Goal: Communication & Community: Answer question/provide support

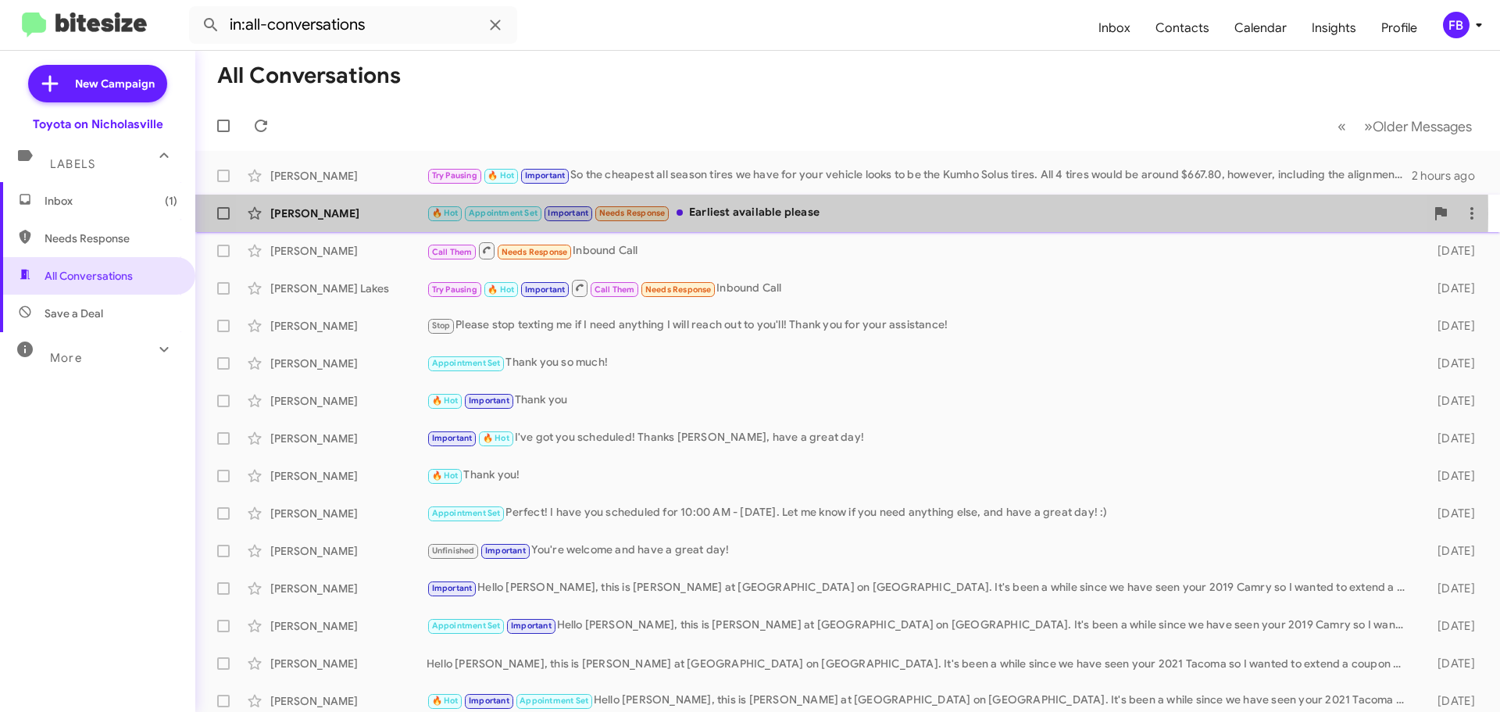
click at [762, 213] on div "🔥 Hot Appointment Set Important Needs Response Earliest available please" at bounding box center [926, 213] width 998 height 18
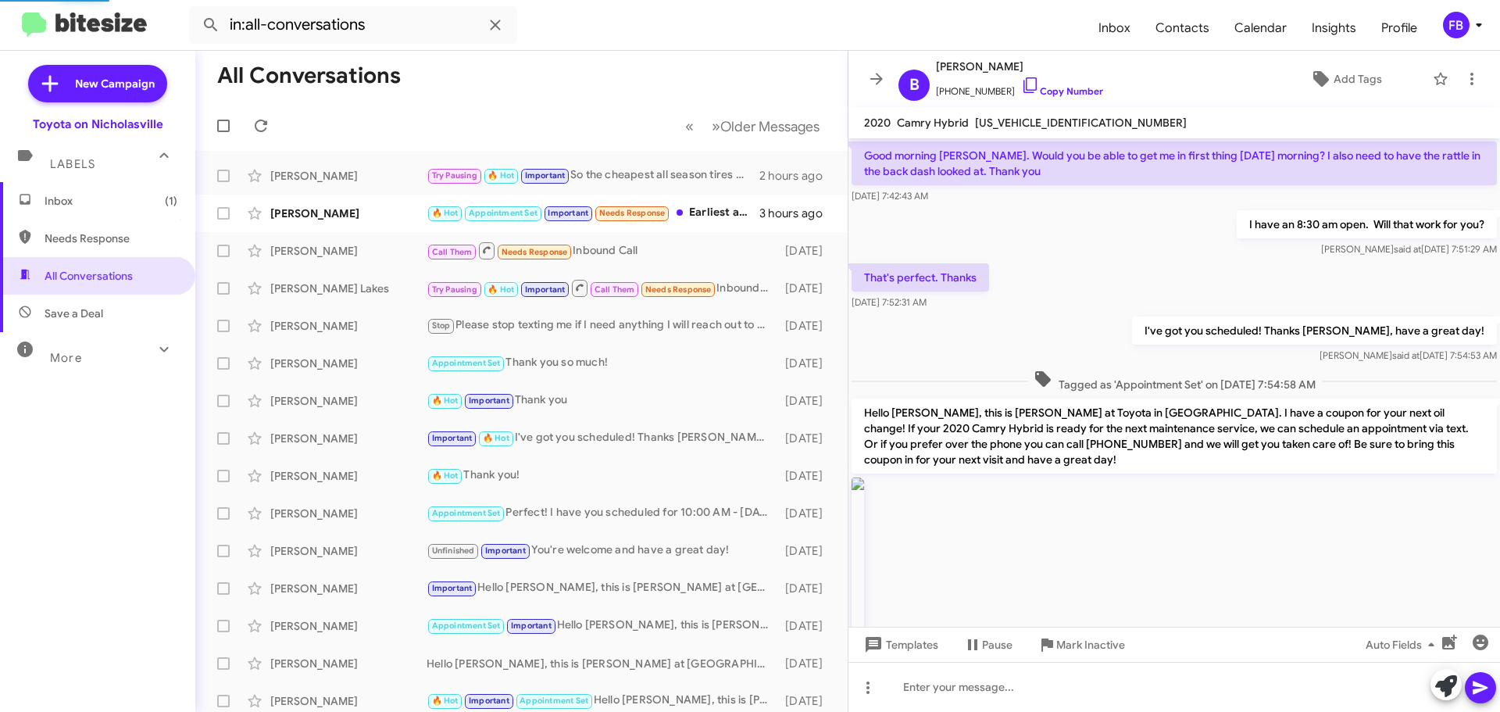
scroll to position [1950, 0]
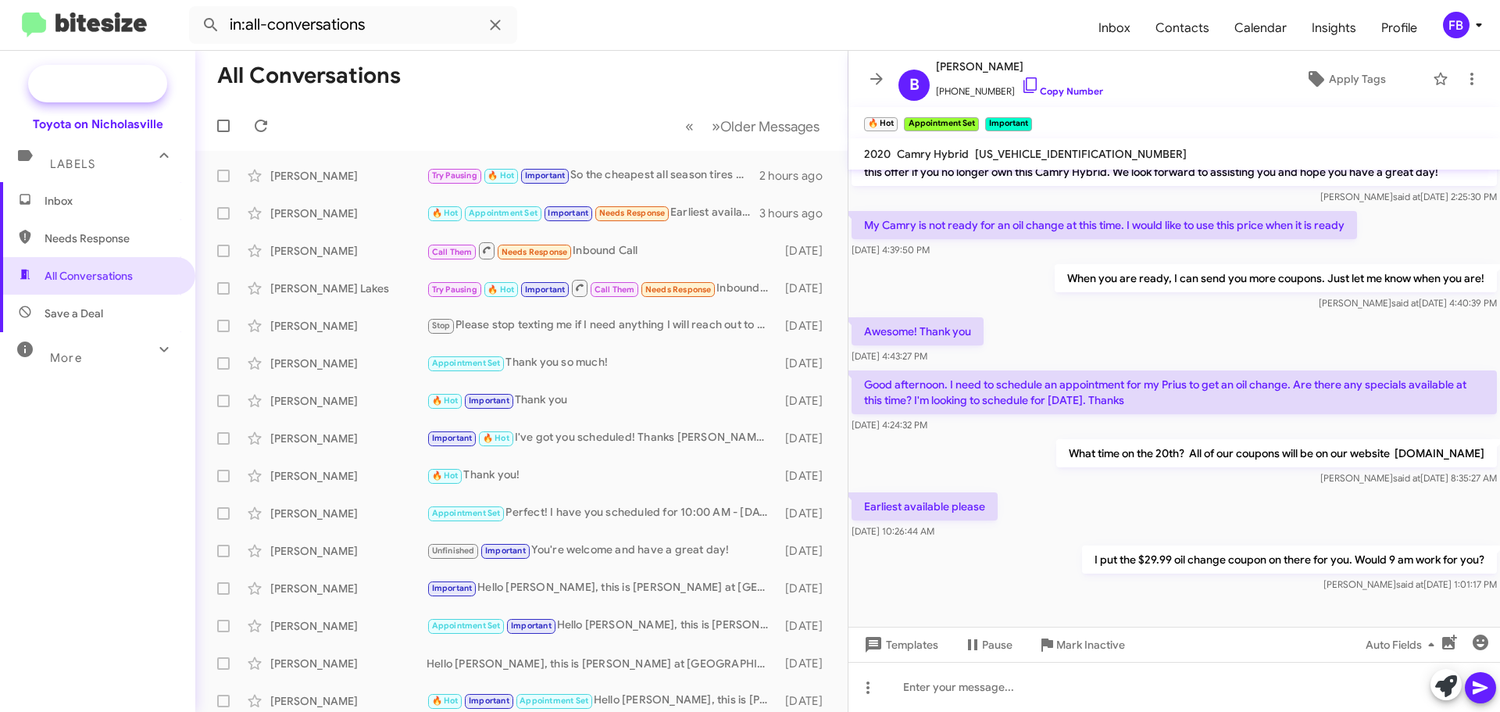
click at [127, 86] on span "New Campaign" at bounding box center [115, 84] width 80 height 16
click at [133, 86] on span "New Campaign" at bounding box center [115, 84] width 80 height 16
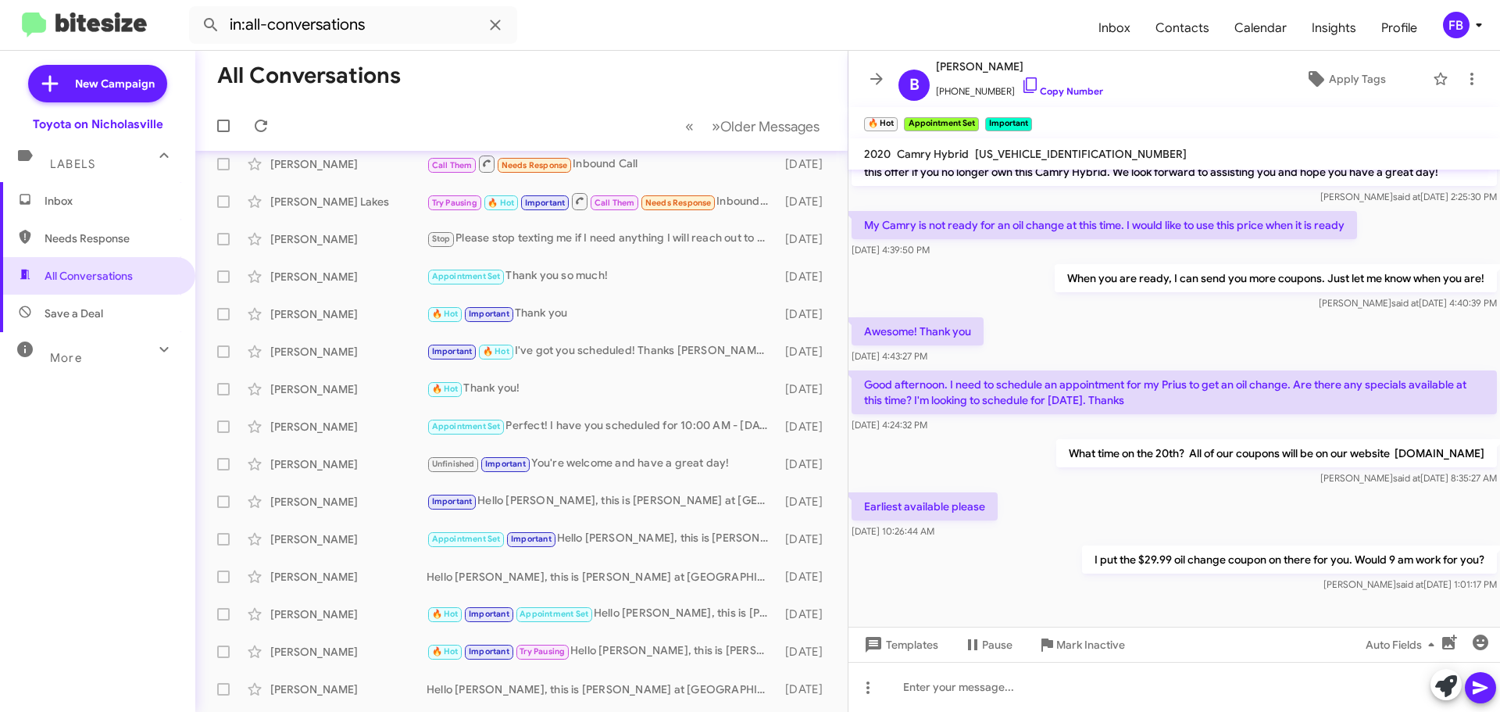
scroll to position [65, 0]
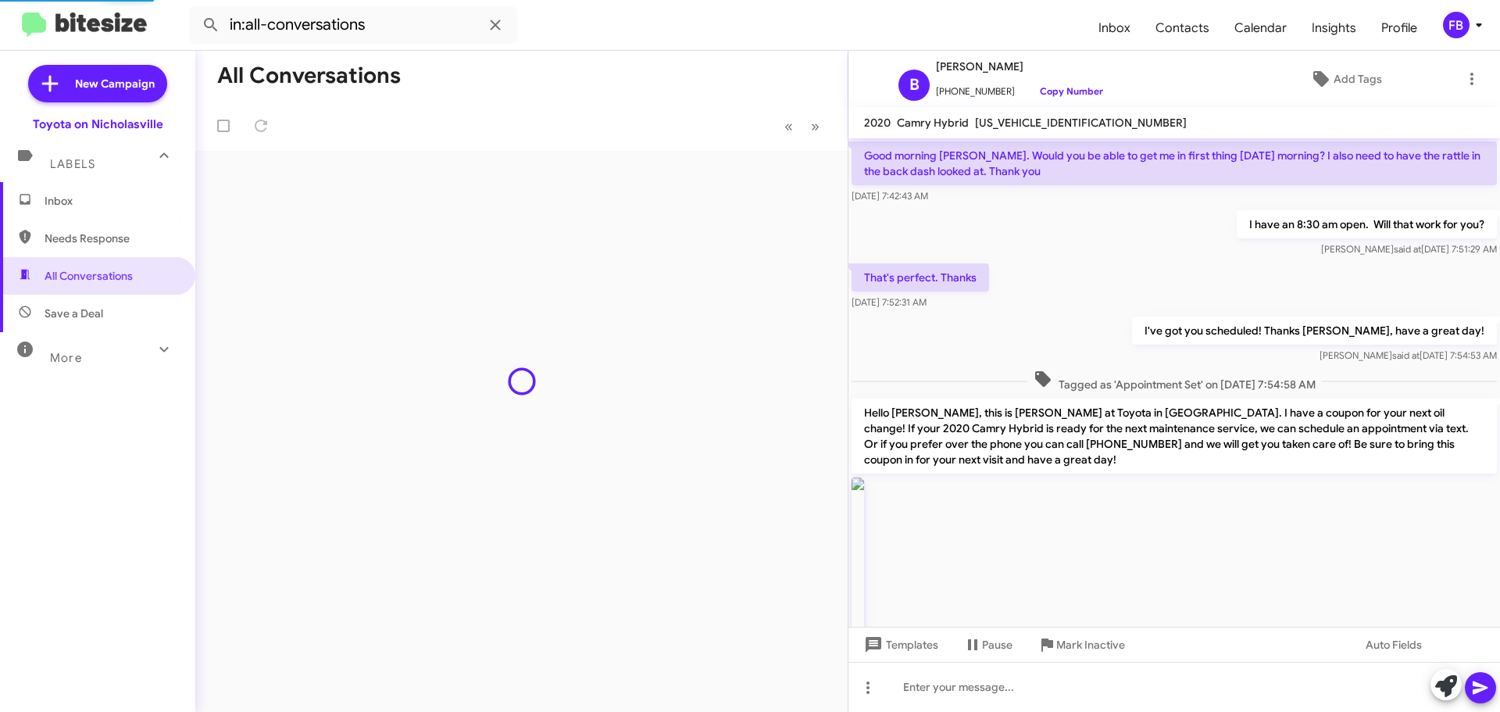
scroll to position [1950, 0]
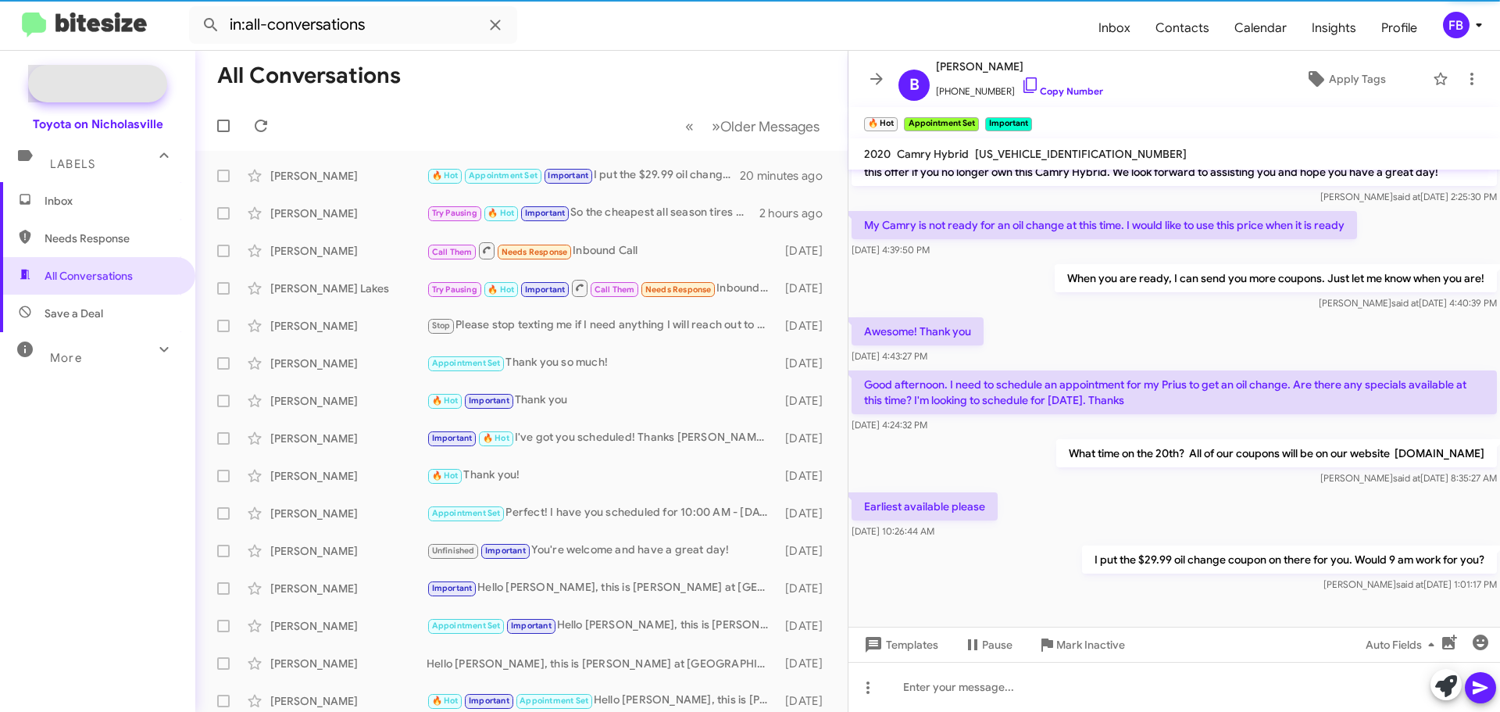
click at [96, 94] on span "New Campaign" at bounding box center [97, 83] width 139 height 37
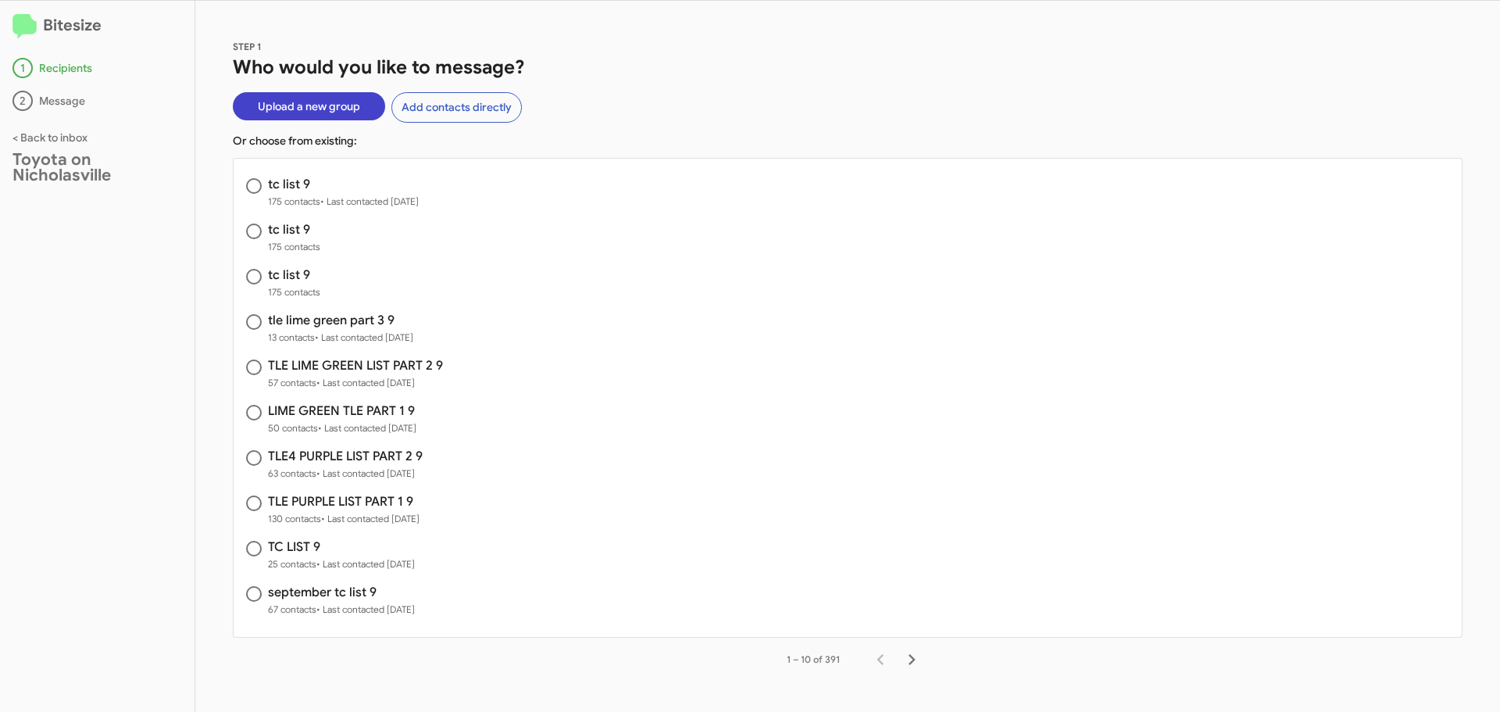
click at [329, 103] on span "Upload a new group" at bounding box center [309, 106] width 102 height 28
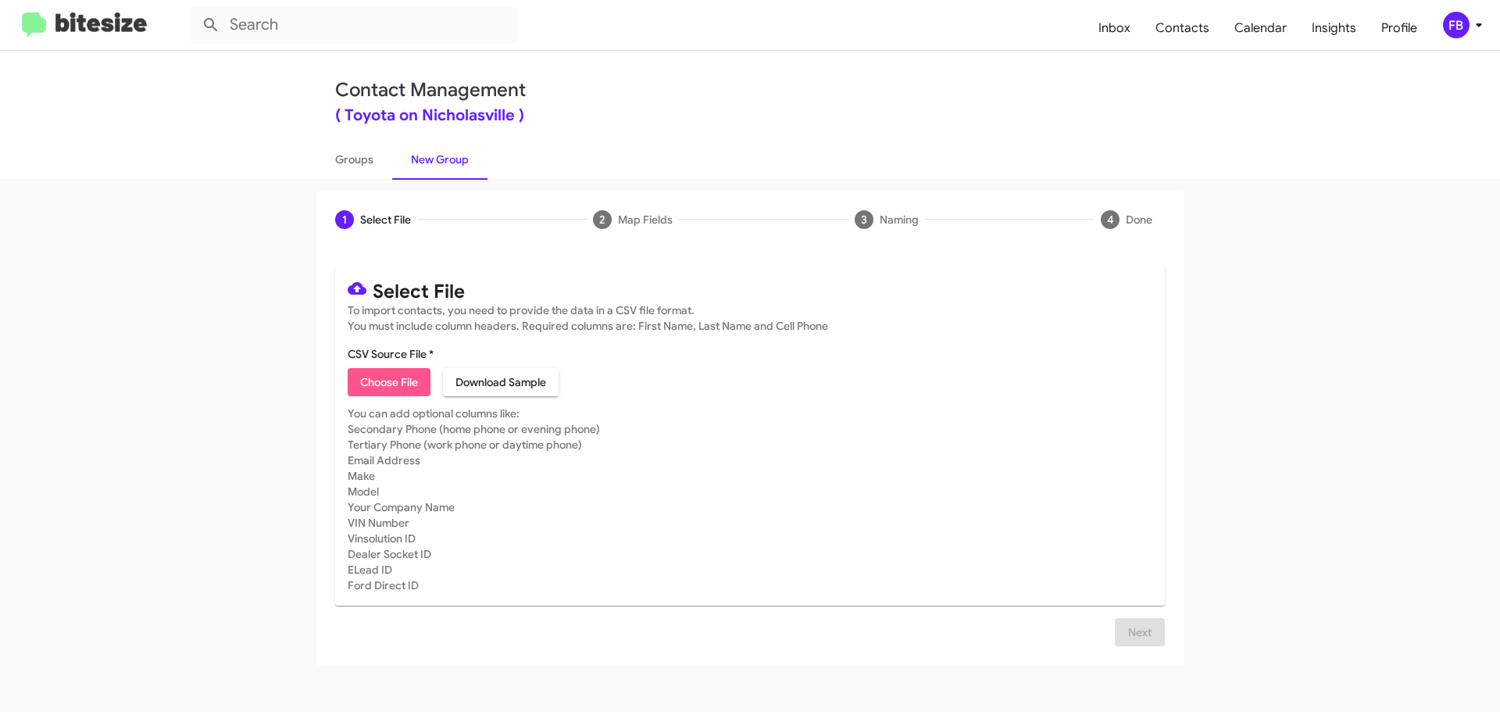
click at [375, 392] on span "Choose File" at bounding box center [389, 382] width 58 height 28
type input "TC LIST 9"
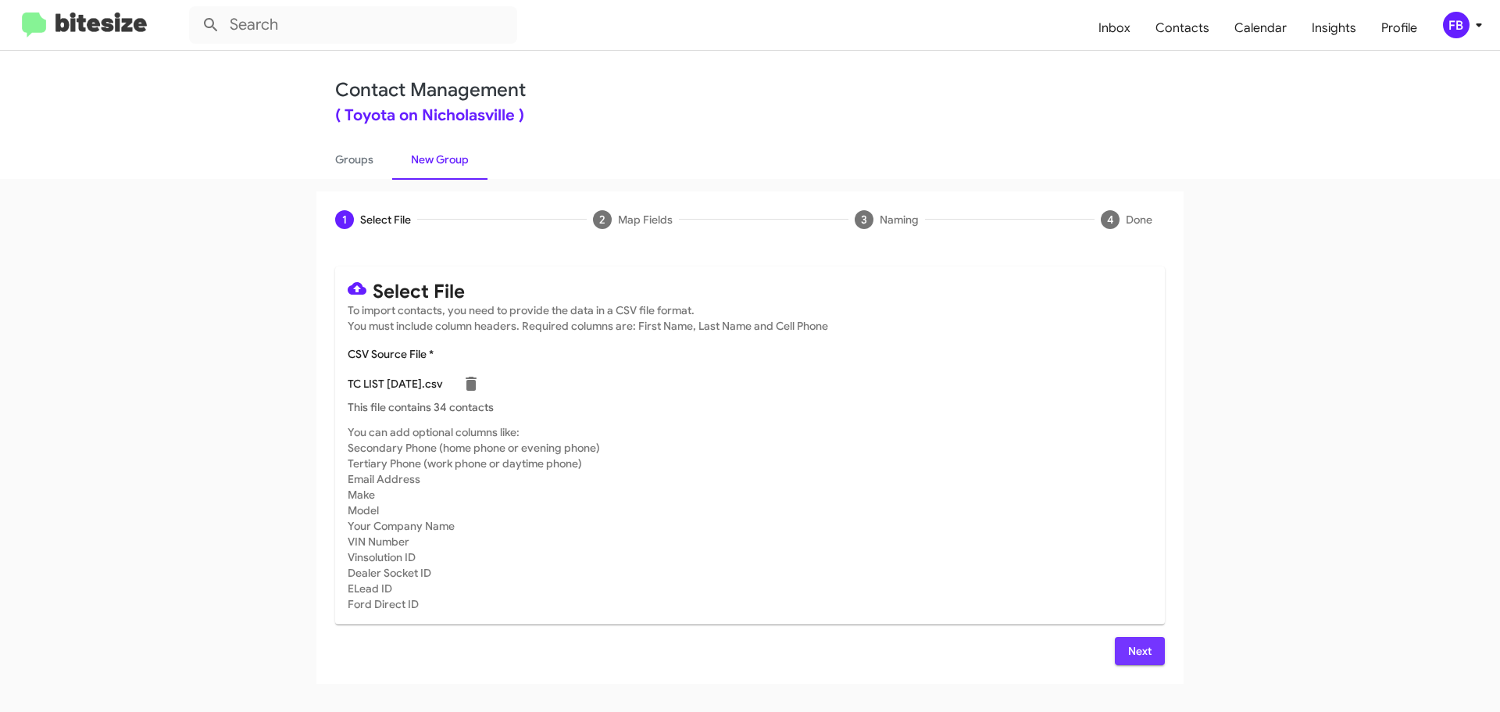
click at [1117, 650] on button "Next" at bounding box center [1140, 651] width 50 height 28
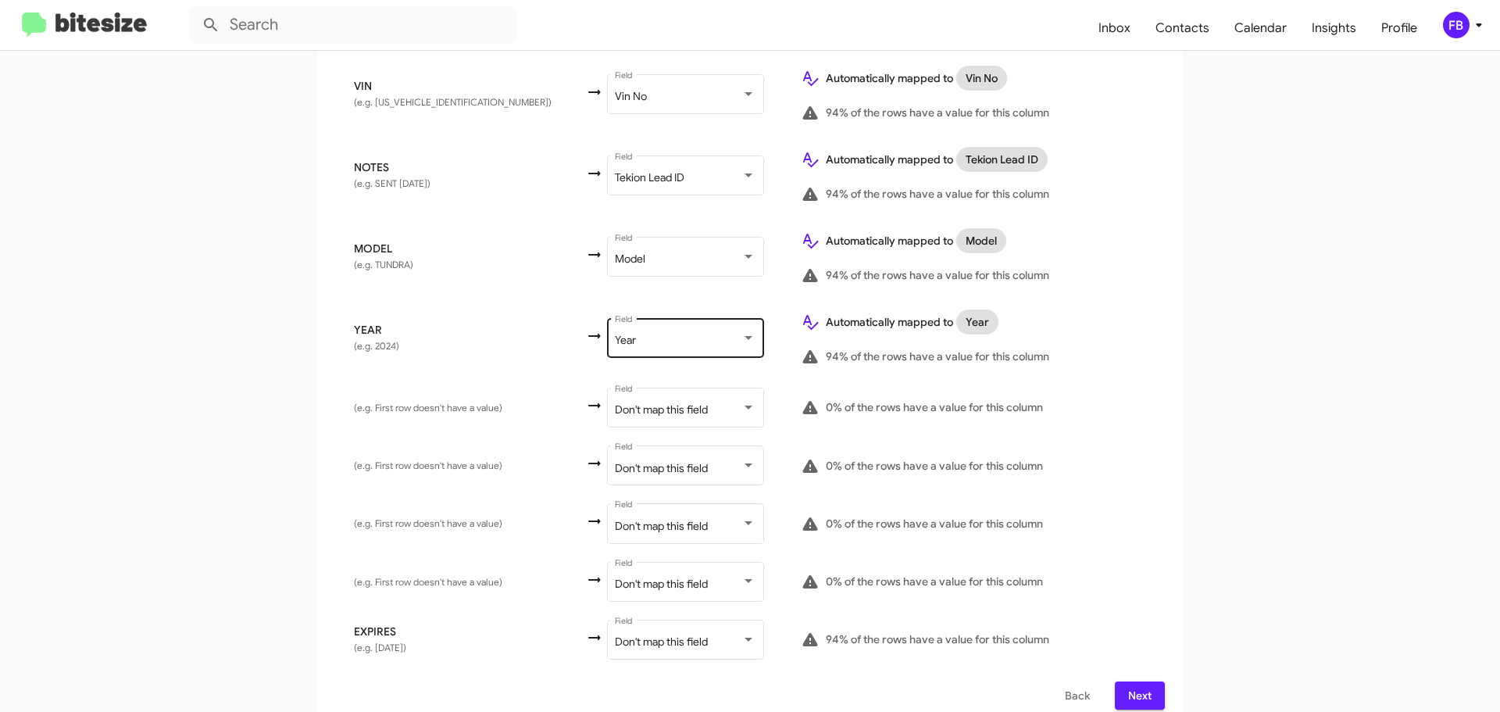
scroll to position [580, 0]
click at [645, 314] on div "Year Field" at bounding box center [685, 335] width 141 height 43
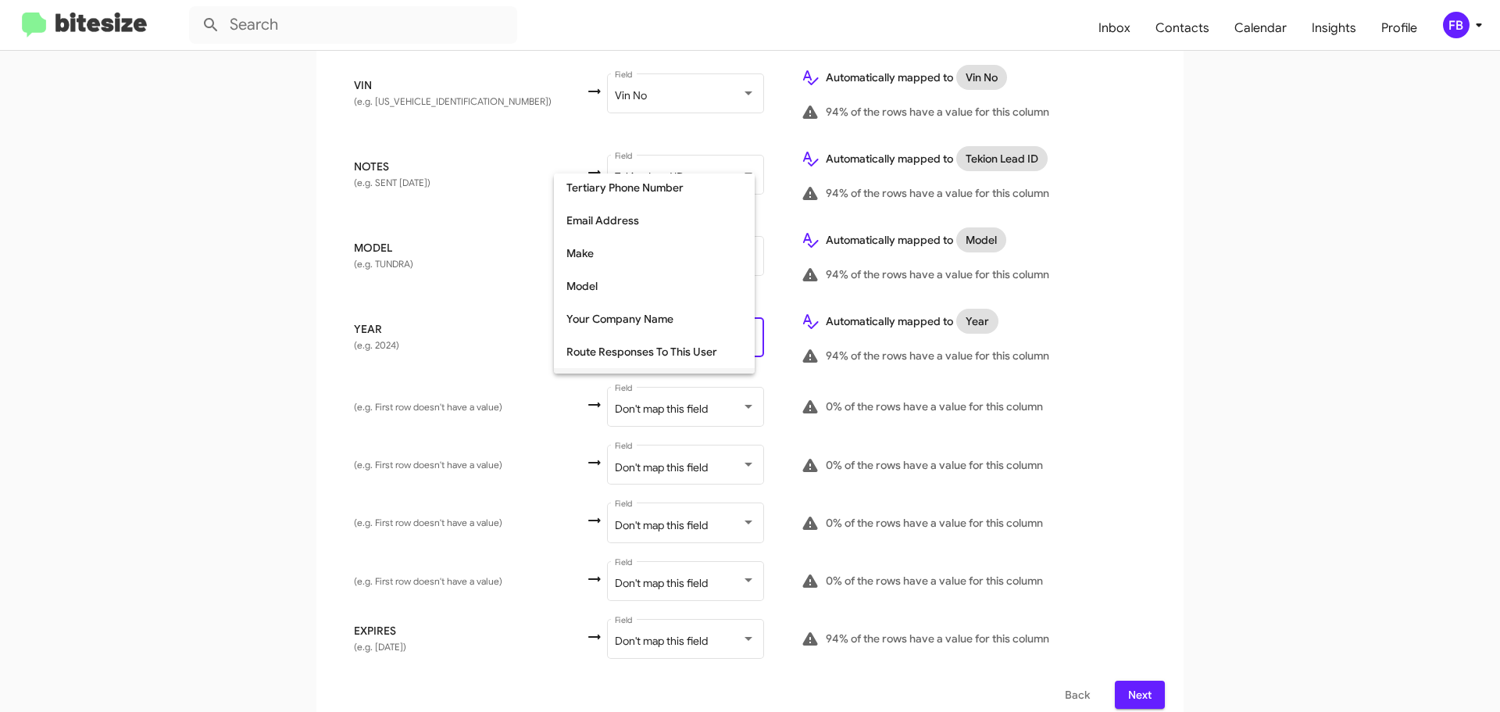
scroll to position [197, 0]
click at [647, 297] on span "Make" at bounding box center [654, 288] width 176 height 33
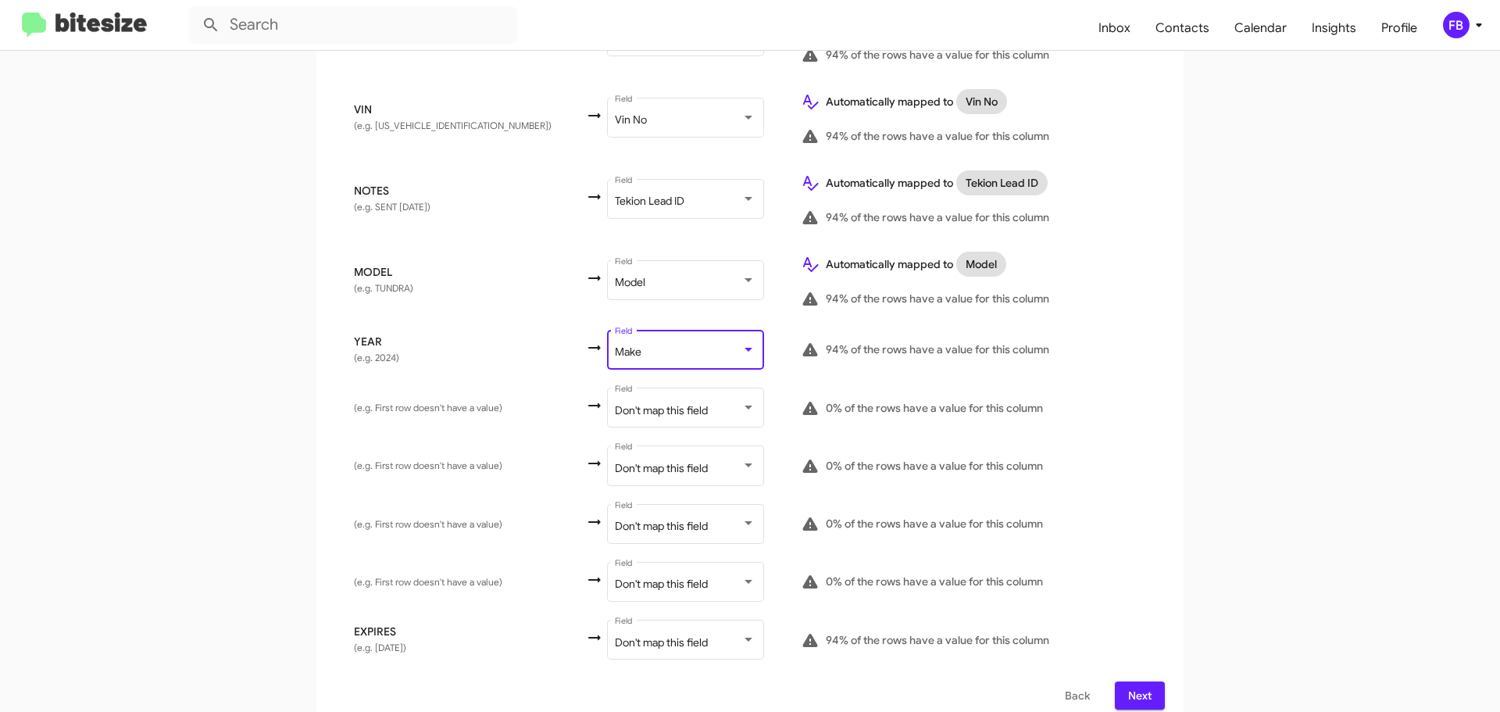
scroll to position [556, 0]
click at [1141, 680] on span "Next" at bounding box center [1139, 694] width 25 height 28
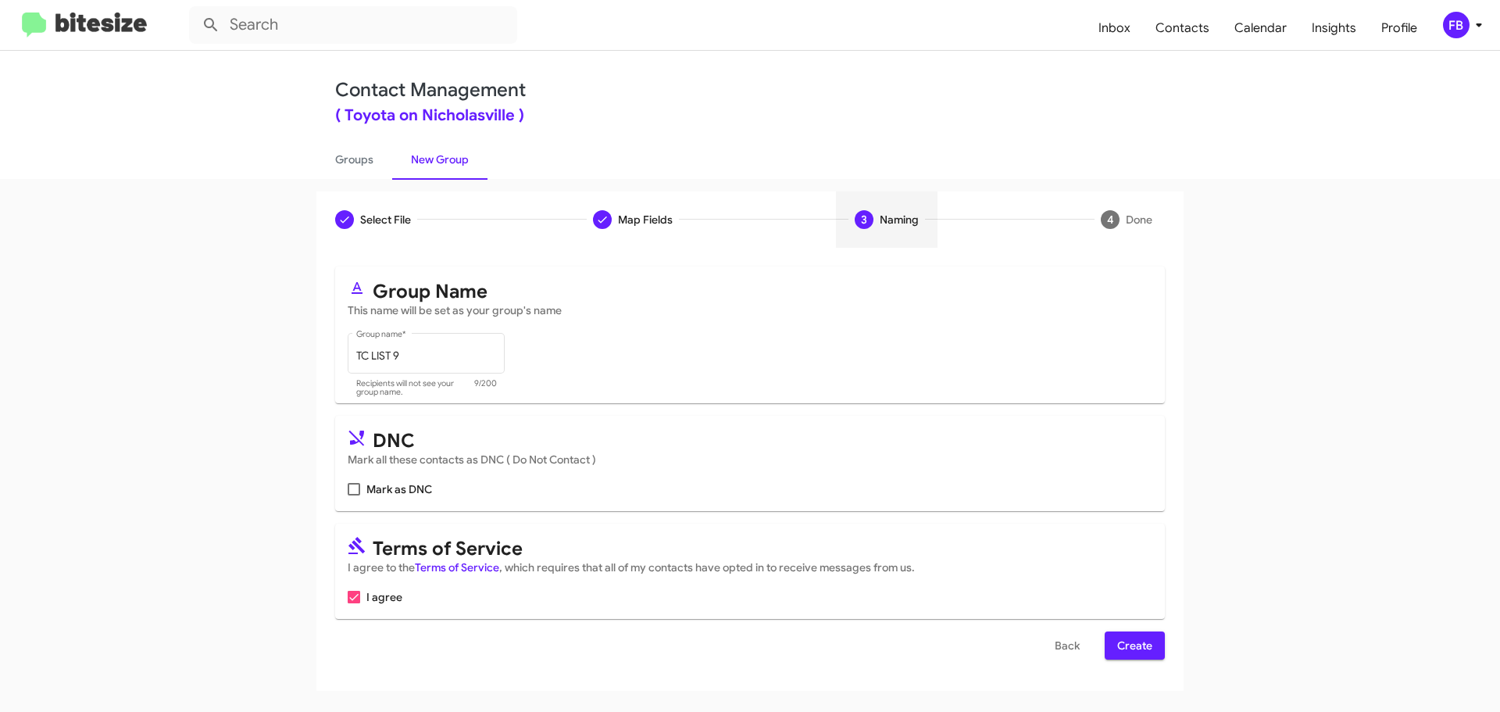
scroll to position [0, 0]
click at [1135, 641] on span "Create" at bounding box center [1134, 645] width 35 height 28
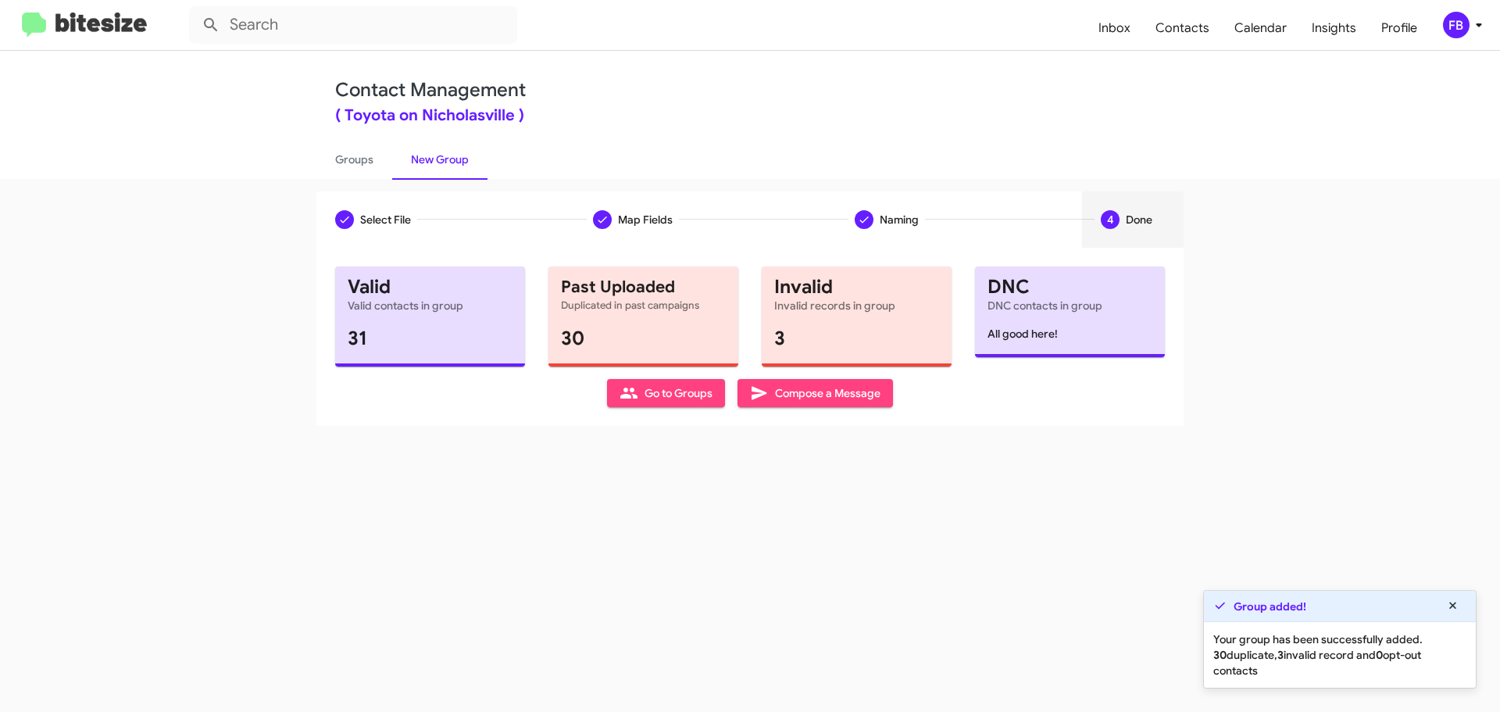
click at [830, 390] on span "Compose a Message" at bounding box center [815, 393] width 130 height 28
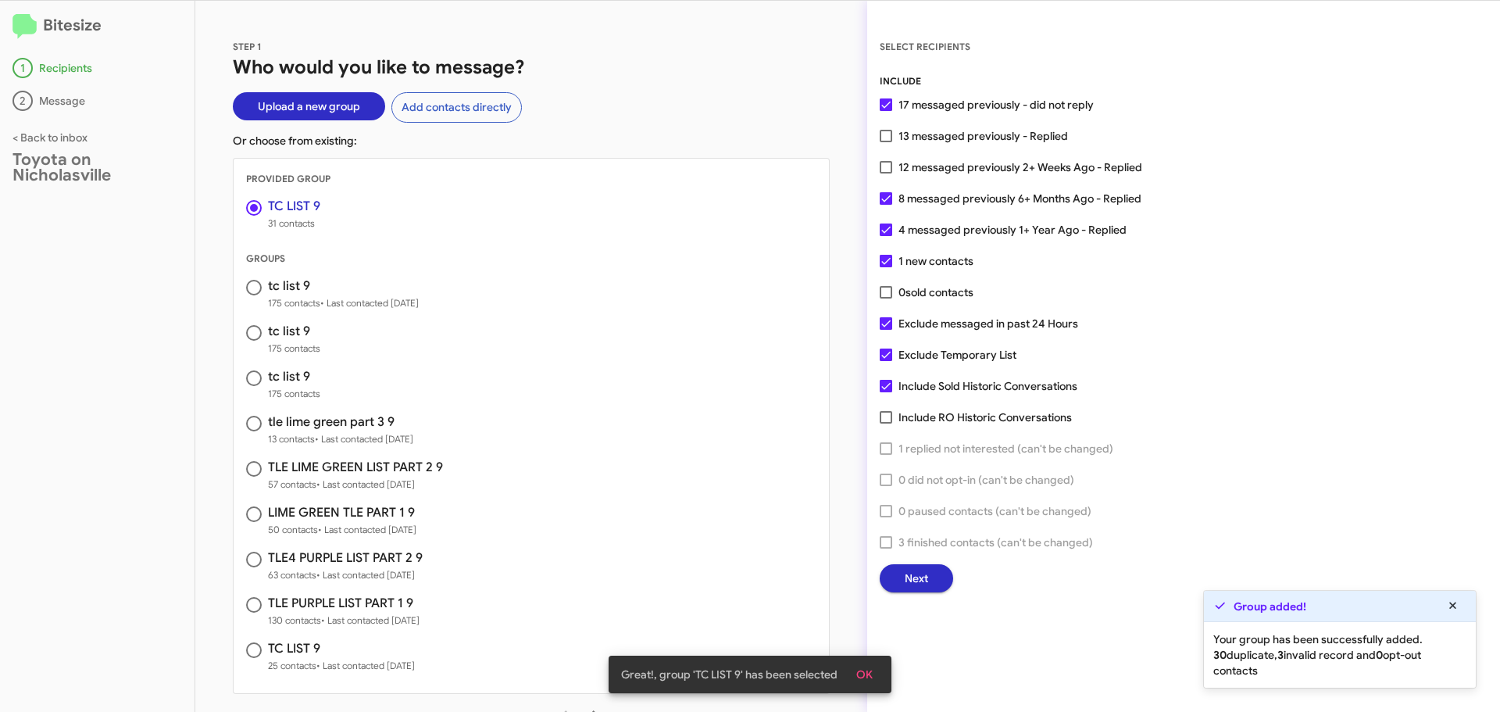
drag, startPoint x: 248, startPoint y: 284, endPoint x: 246, endPoint y: 241, distance: 43.0
click at [247, 282] on span at bounding box center [254, 288] width 16 height 16
click at [247, 282] on input "radio" at bounding box center [254, 288] width 16 height 16
radio input "false"
radio input "true"
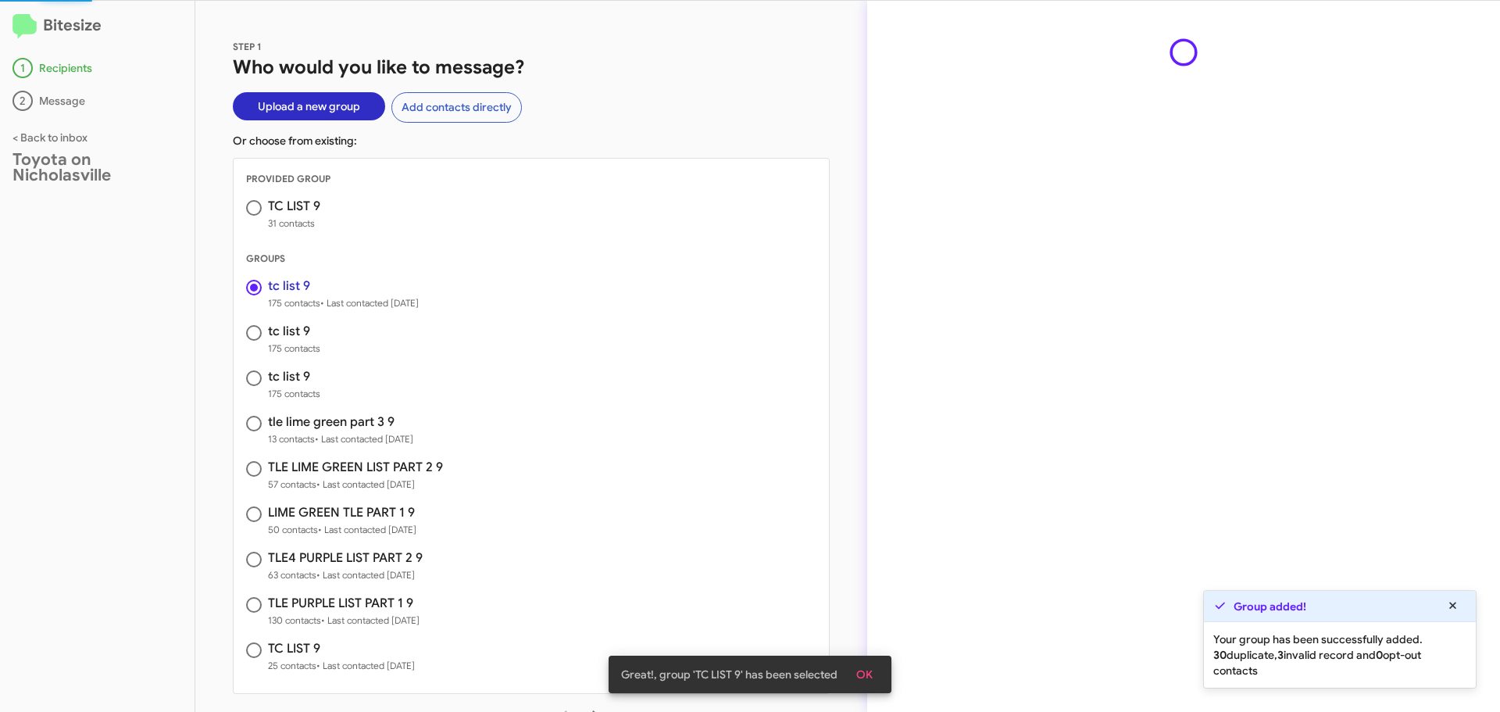
click at [252, 206] on span at bounding box center [254, 208] width 16 height 16
click at [252, 206] on input "radio" at bounding box center [254, 208] width 16 height 16
radio input "true"
radio input "false"
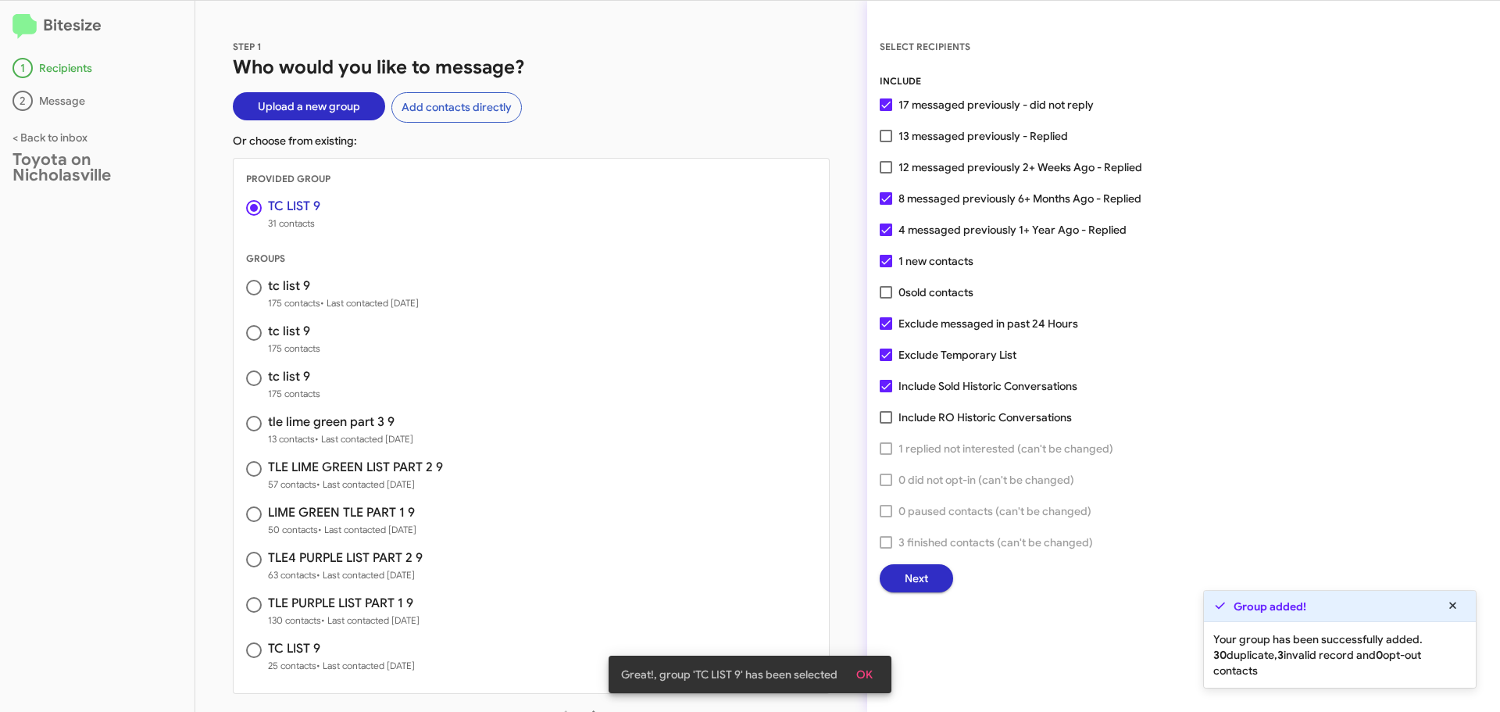
drag, startPoint x: 895, startPoint y: 391, endPoint x: 895, endPoint y: 379, distance: 11.7
click at [895, 390] on label "Include Sold Historic Conversations" at bounding box center [979, 386] width 198 height 19
click at [886, 392] on input "Include Sold Historic Conversations" at bounding box center [885, 392] width 1 height 1
checkbox input "false"
click at [884, 353] on span at bounding box center [886, 354] width 12 height 12
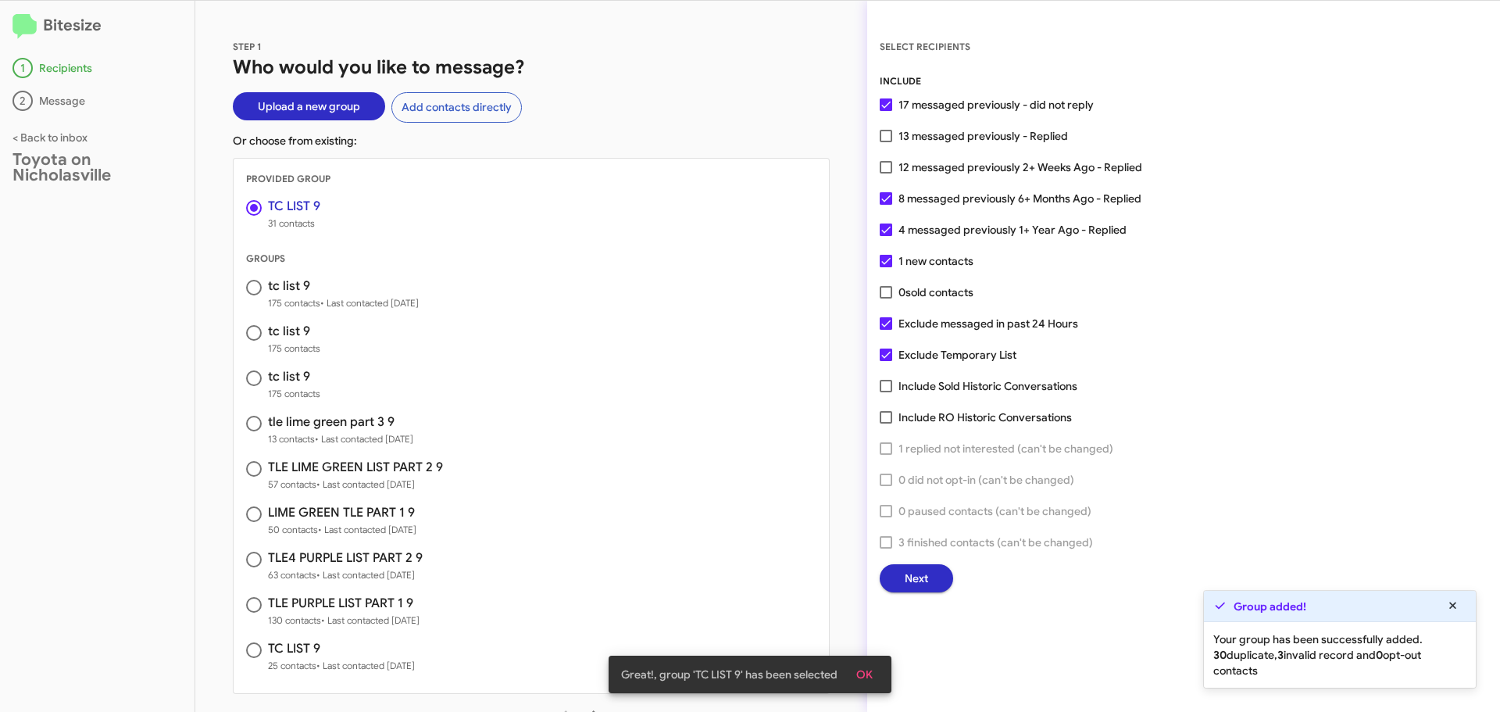
click at [885, 361] on input "Exclude Temporary List" at bounding box center [885, 361] width 1 height 1
checkbox input "false"
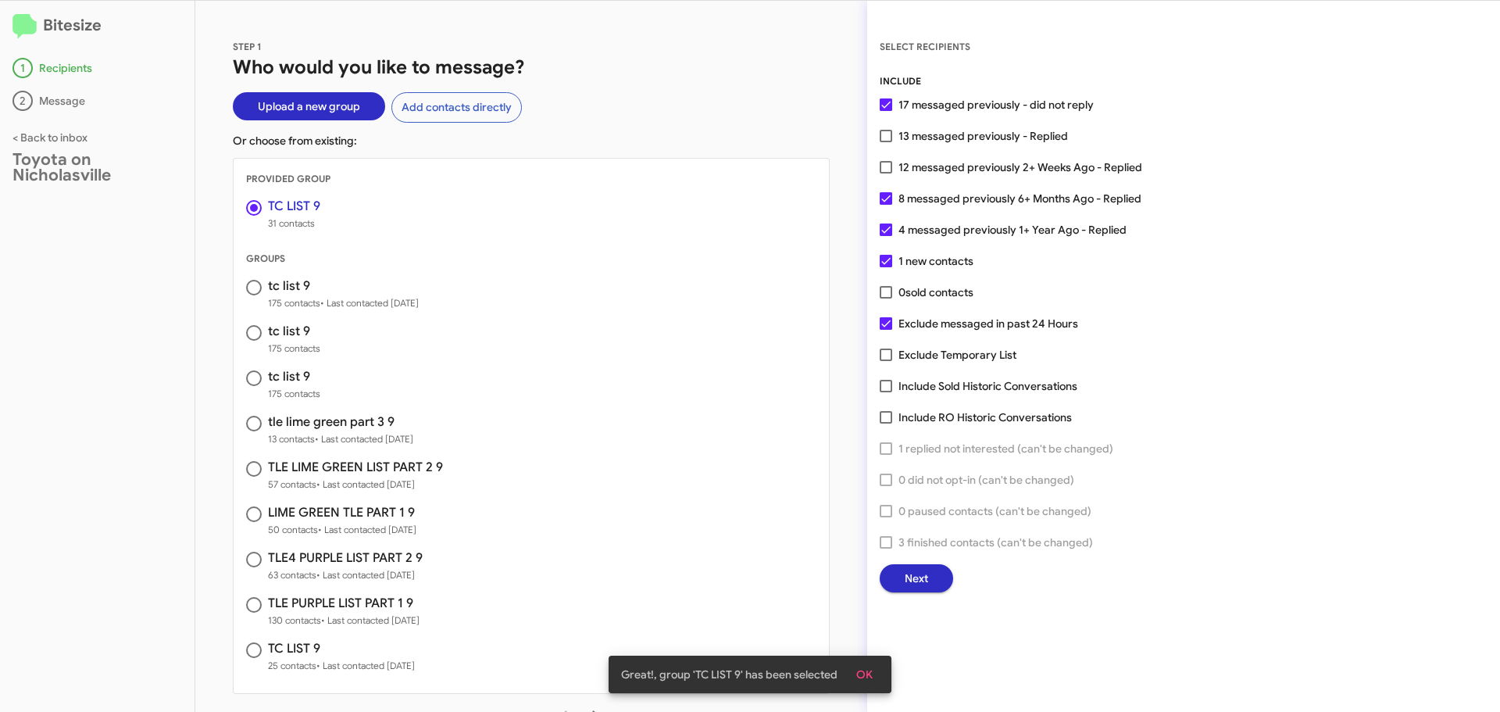
click at [929, 573] on button "Next" at bounding box center [916, 578] width 73 height 28
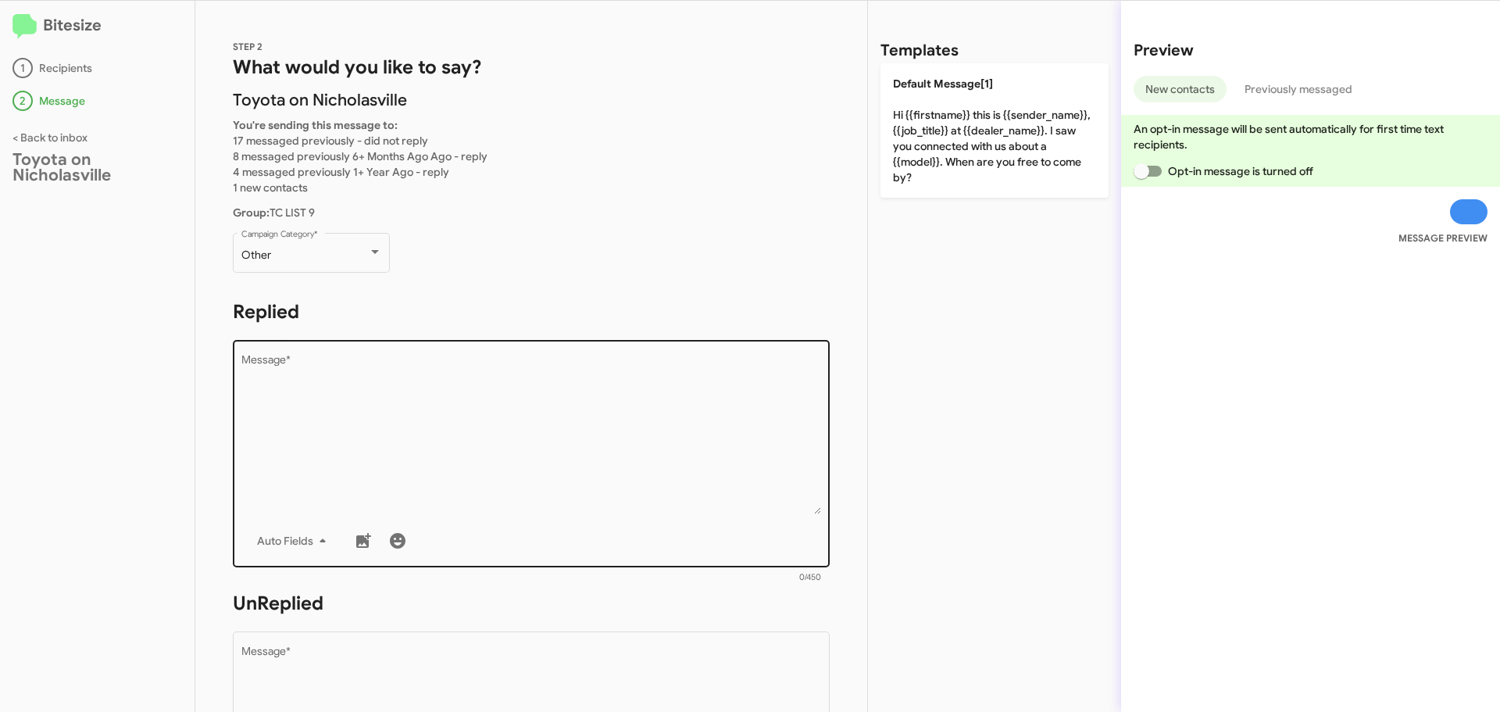
click at [334, 403] on textarea "Message *" at bounding box center [531, 434] width 580 height 159
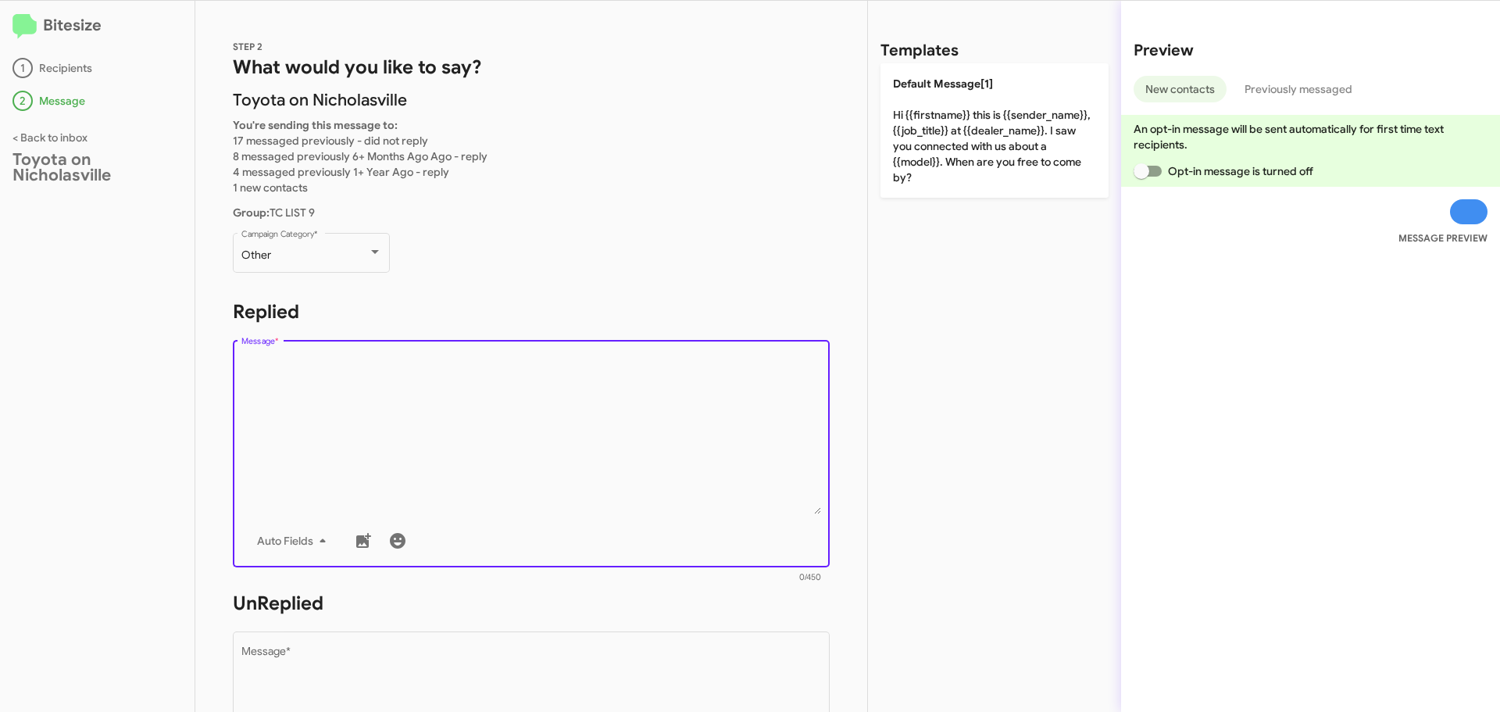
paste textarea "Hi {{firstname}}, this is Faith with Toyota on Nicholasville. Your {{make}} {{m…"
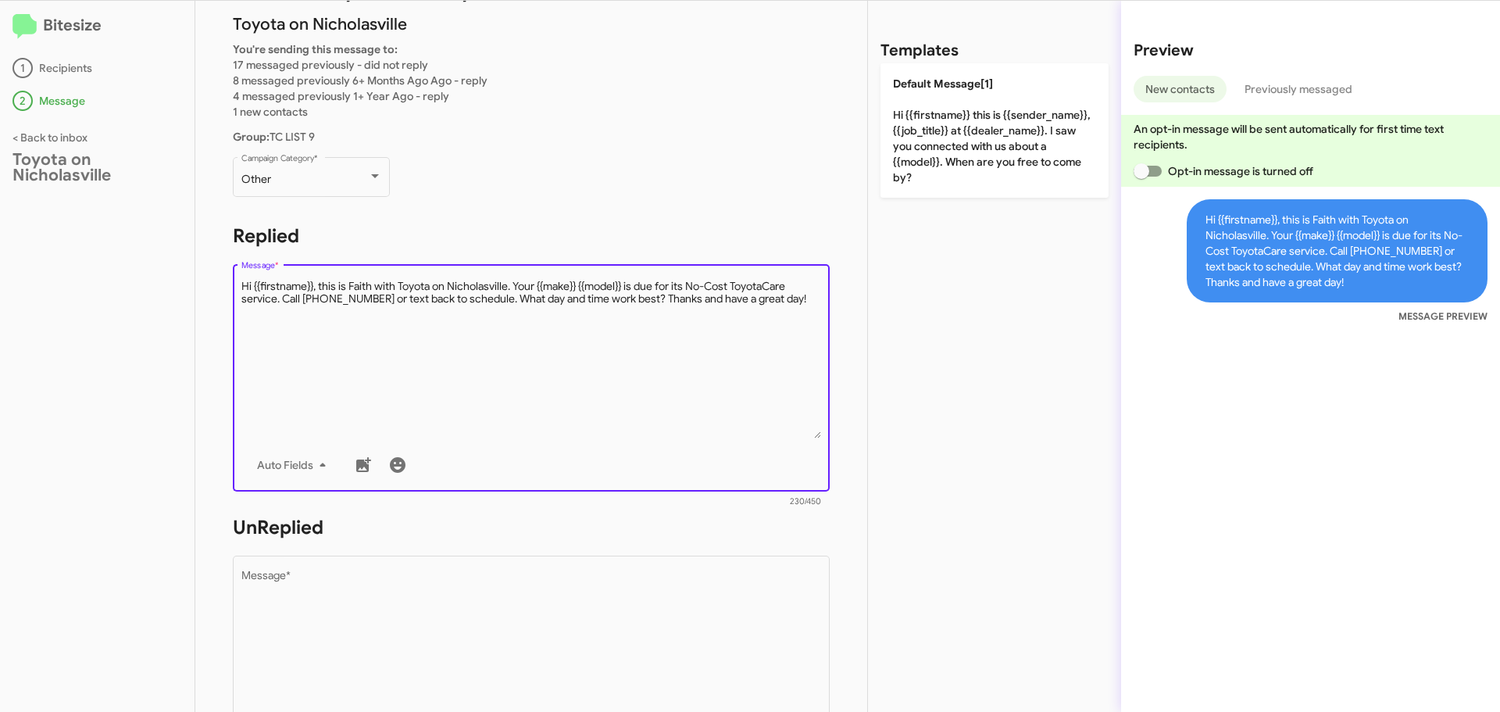
scroll to position [130, 0]
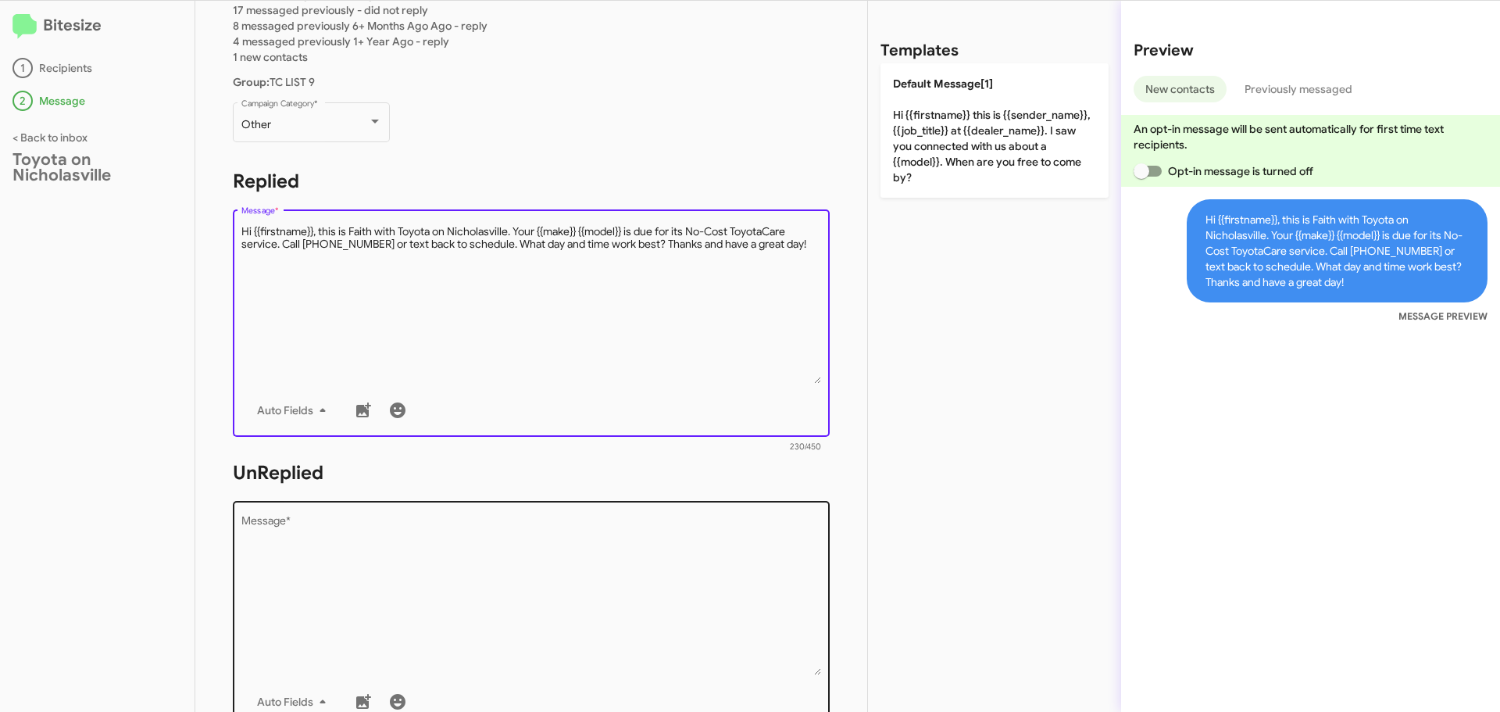
type textarea "Hi {{firstname}}, this is Faith with Toyota on Nicholasville. Your {{make}} {{m…"
click at [310, 534] on textarea "Message *" at bounding box center [531, 595] width 580 height 159
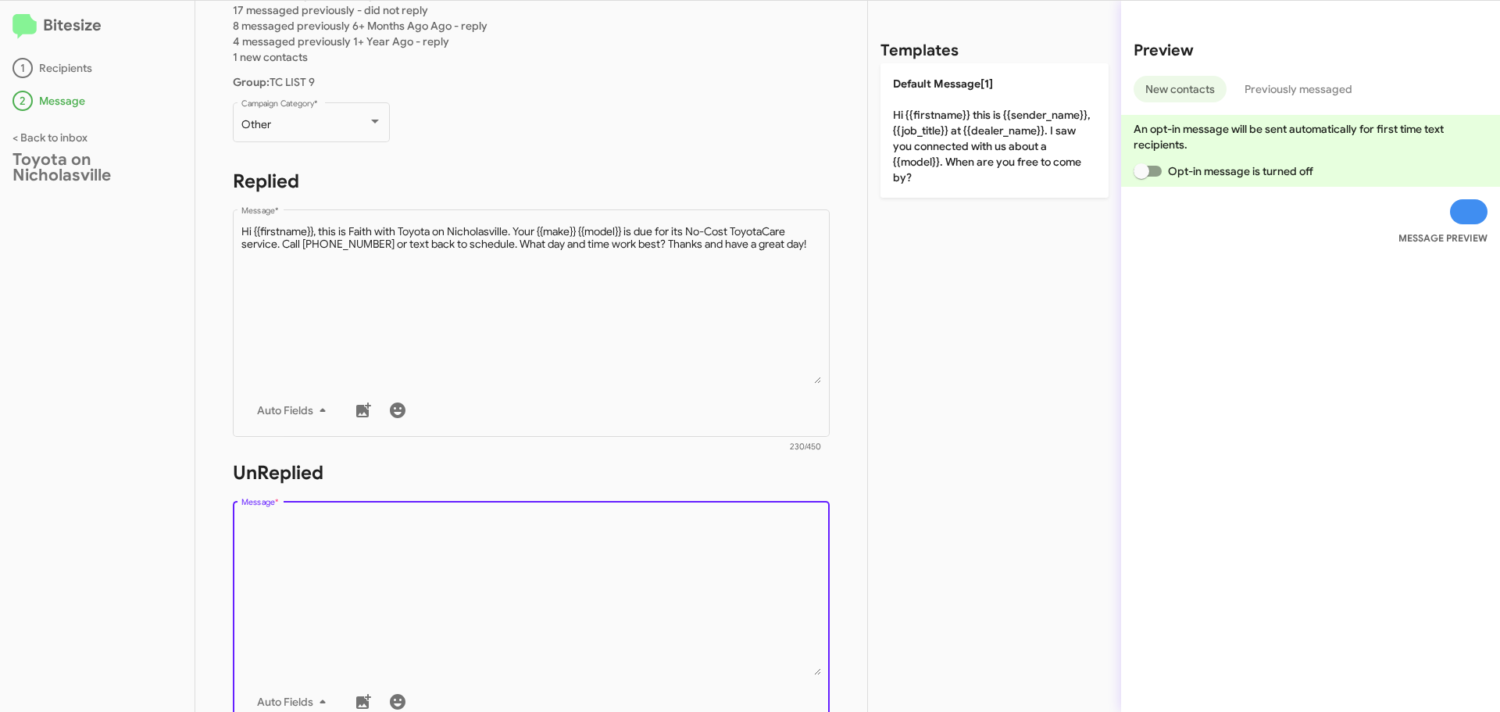
paste textarea "Hi {{firstname}}, this is Faith with Toyota on Nicholasville. Your {{make}} {{m…"
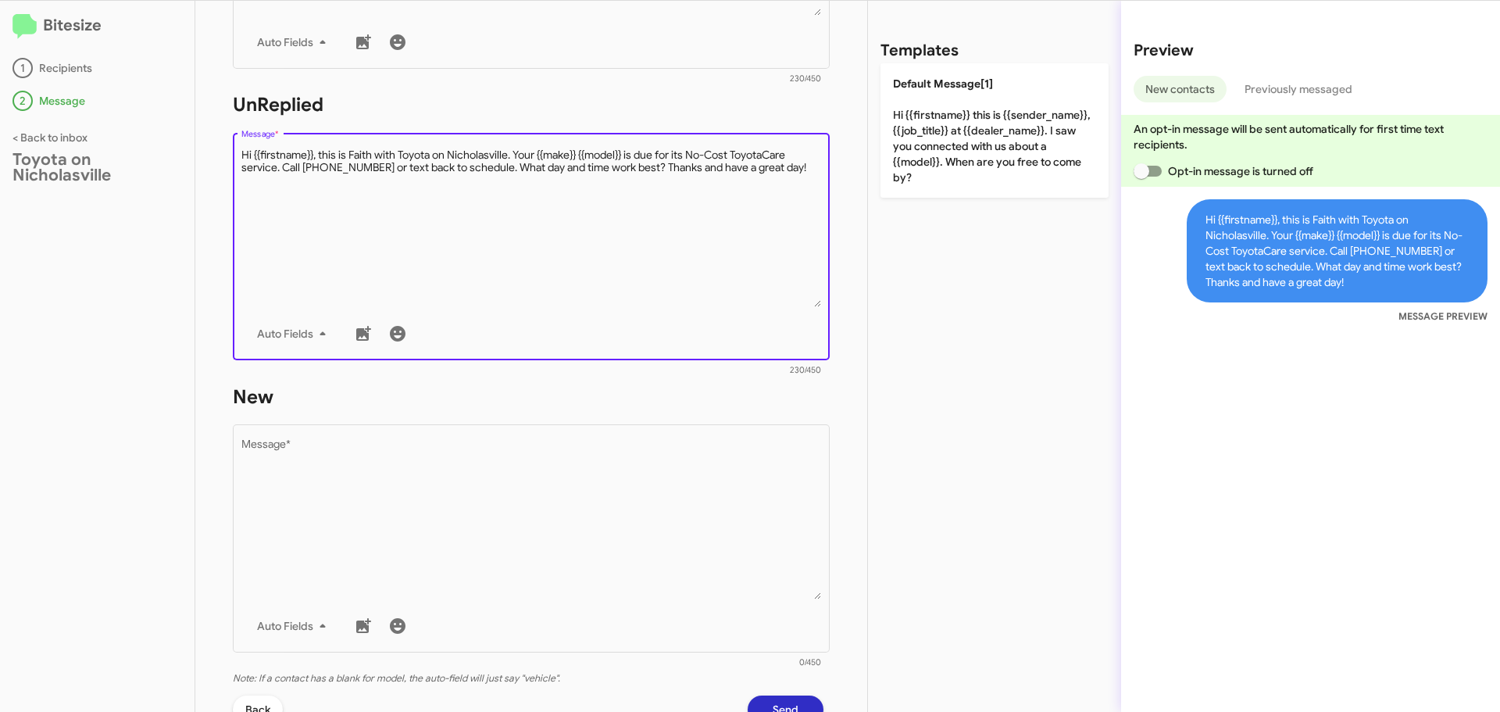
scroll to position [521, 0]
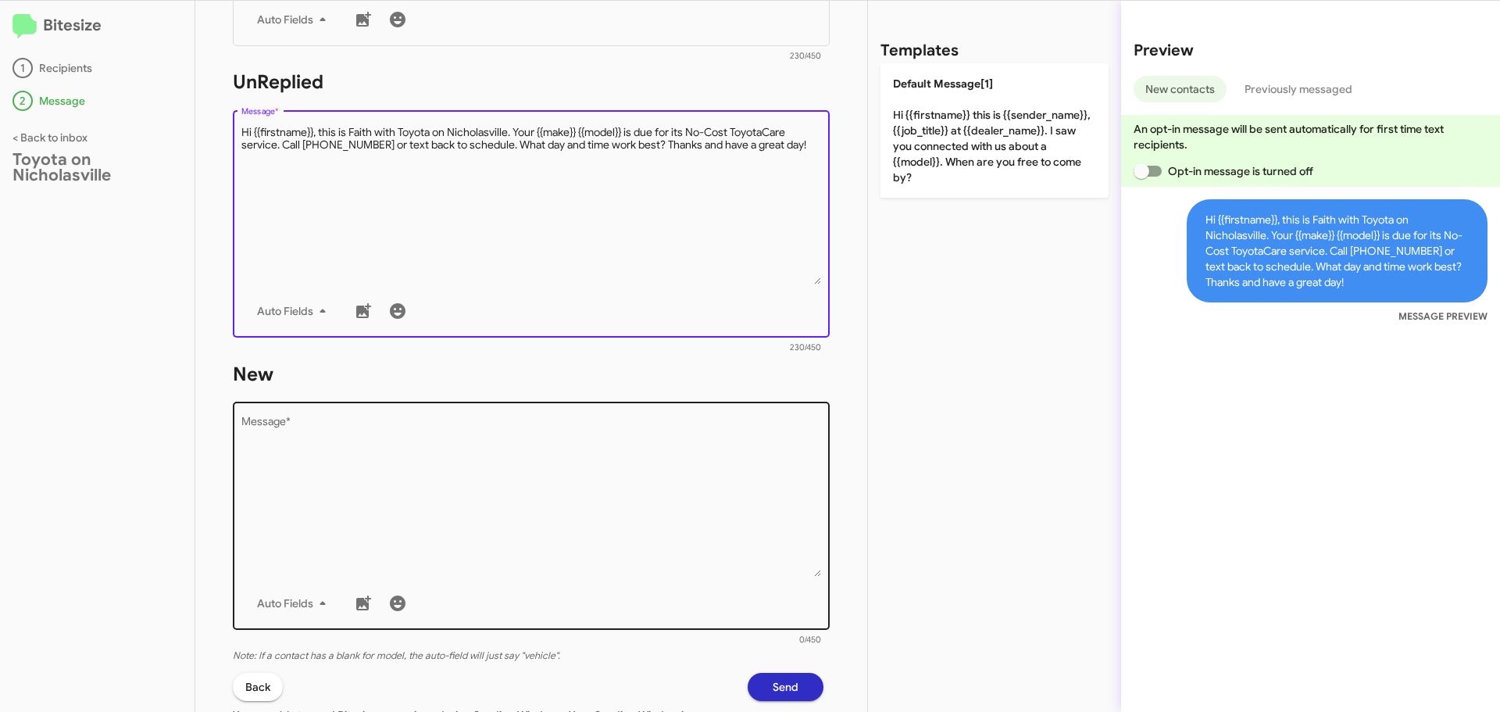
type textarea "Hi {{firstname}}, this is Faith with Toyota on Nicholasville. Your {{make}} {{m…"
click at [378, 482] on textarea "Message *" at bounding box center [531, 496] width 580 height 159
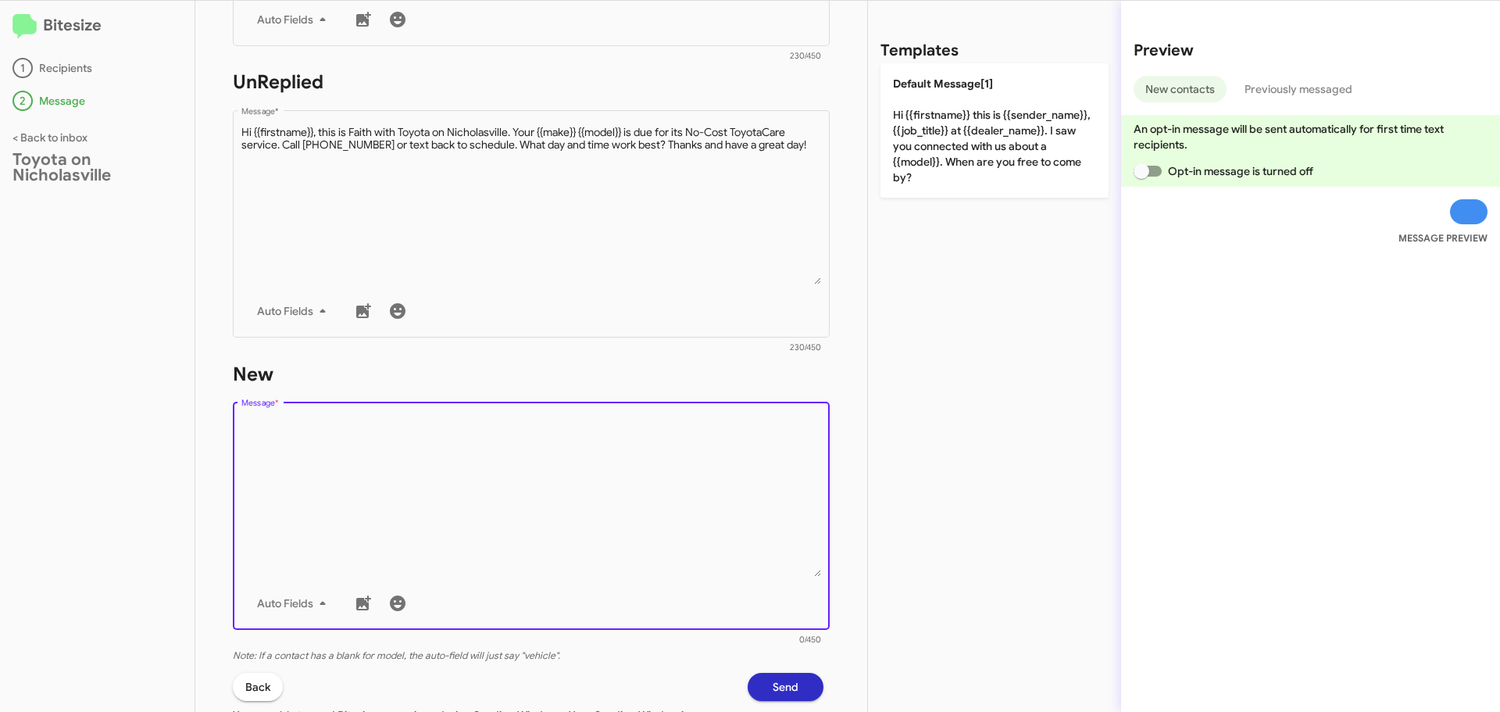
paste textarea "Hi {{firstname}}, this is Faith with Toyota on Nicholasville. Your {{make}} {{m…"
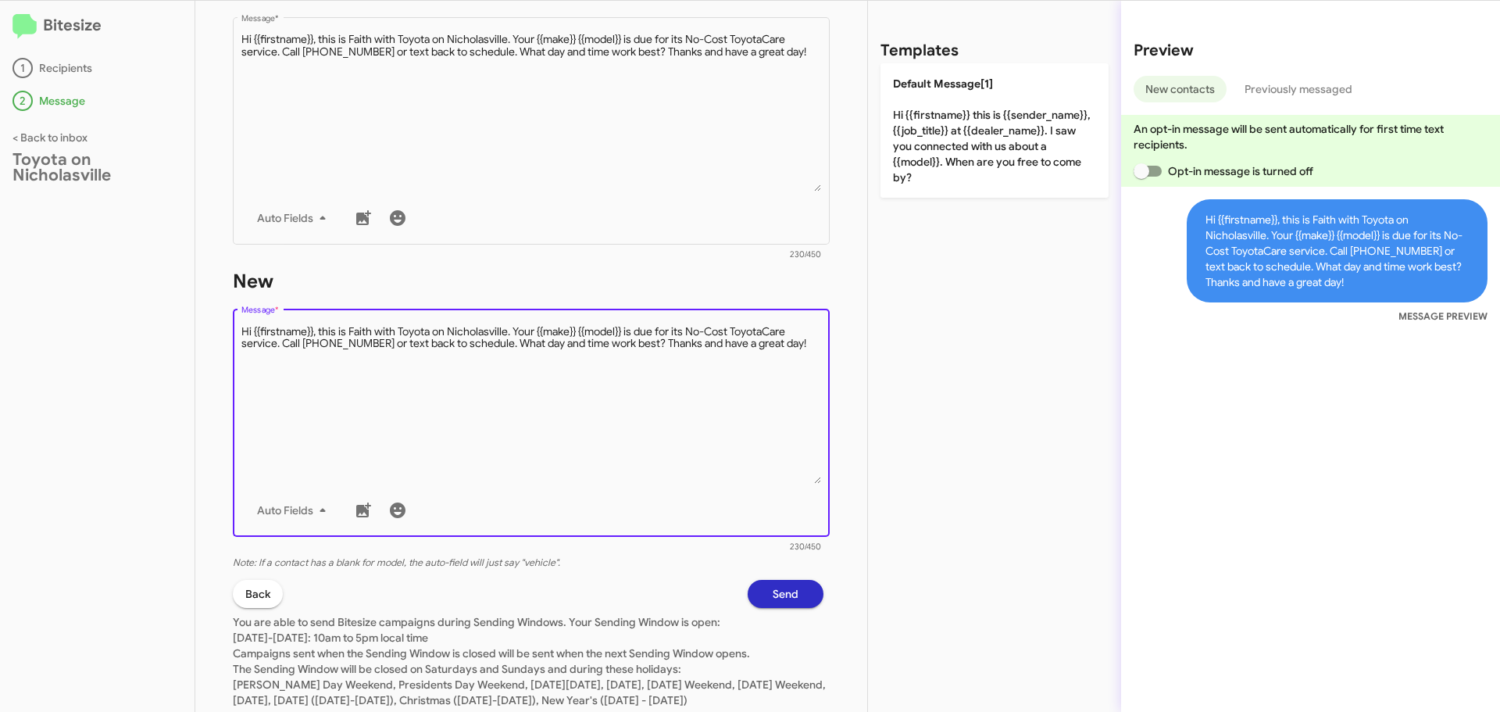
scroll to position [651, 0]
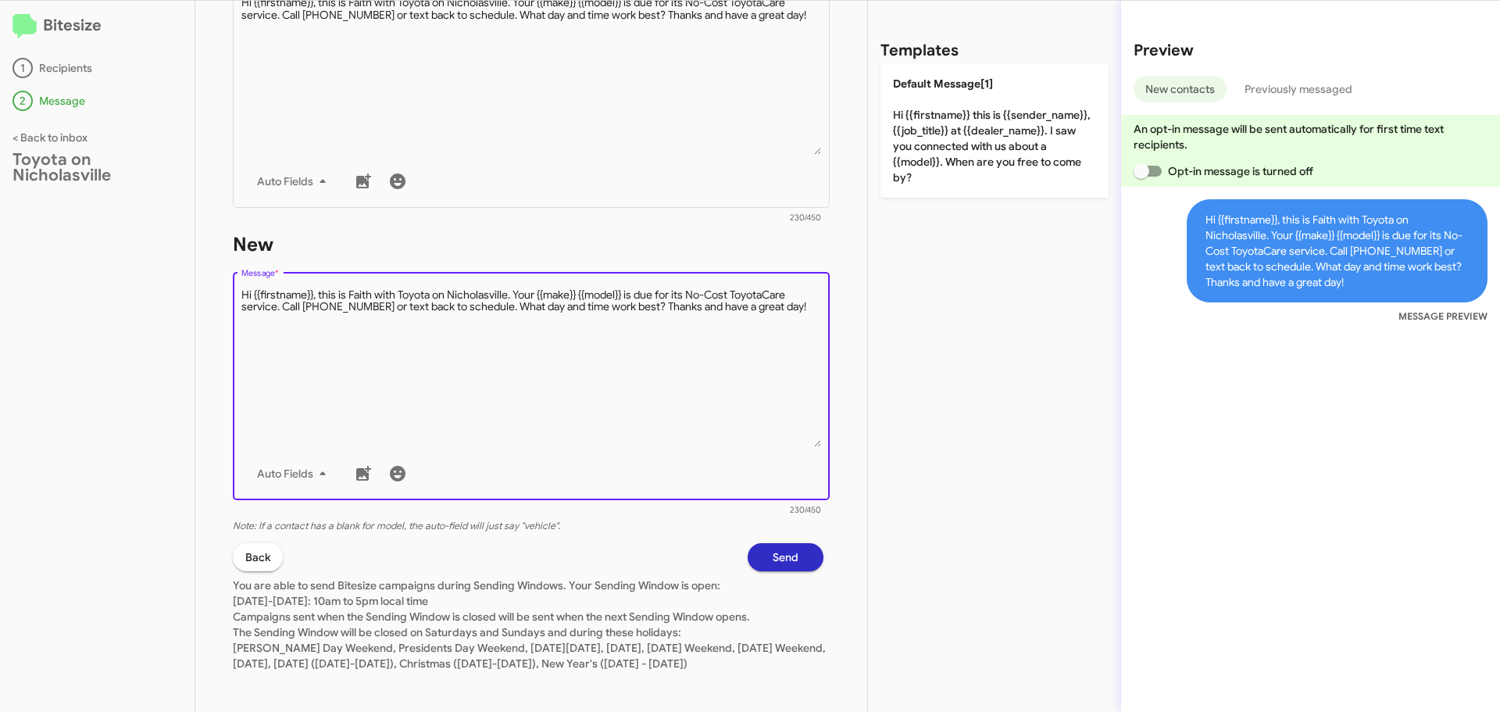
type textarea "Hi {{firstname}}, this is Faith with Toyota on Nicholasville. Your {{make}} {{m…"
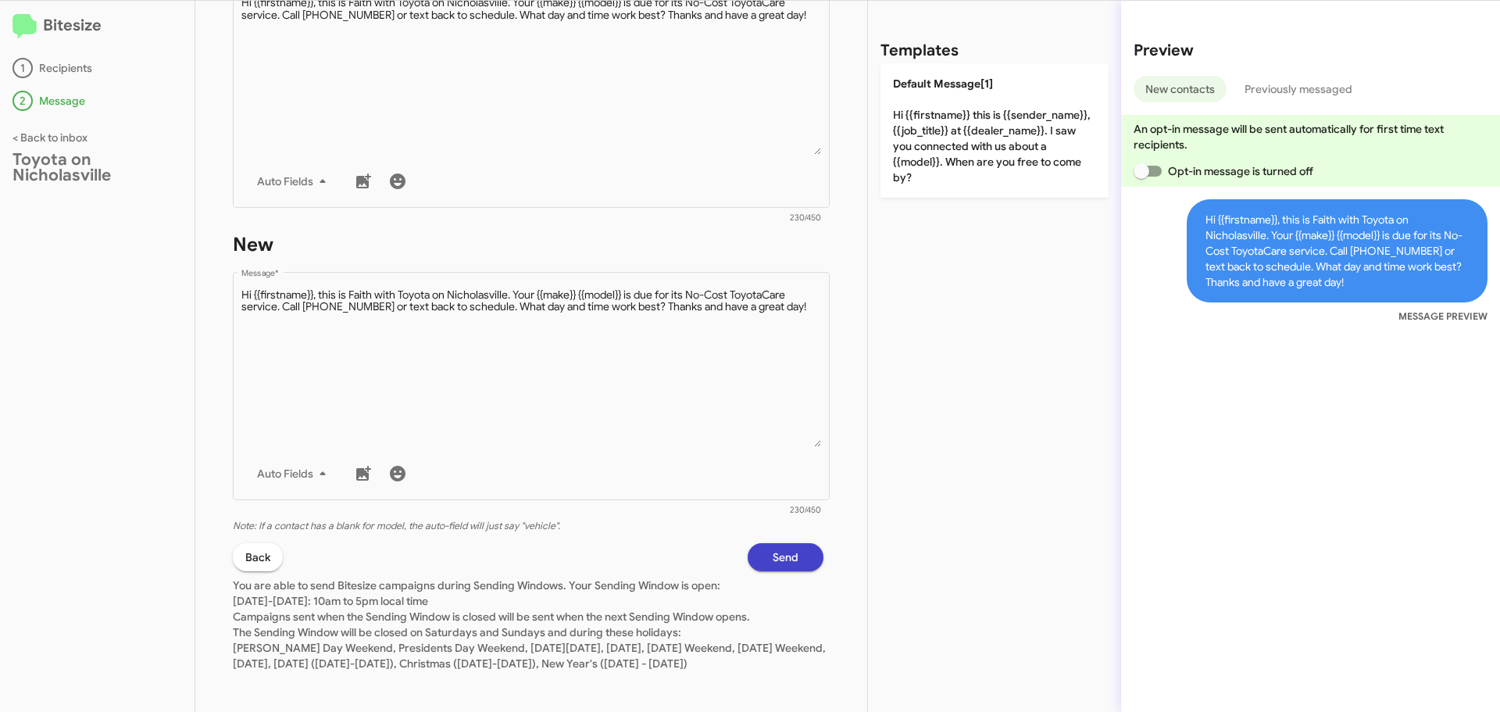
click at [773, 552] on span "Send" at bounding box center [786, 557] width 26 height 28
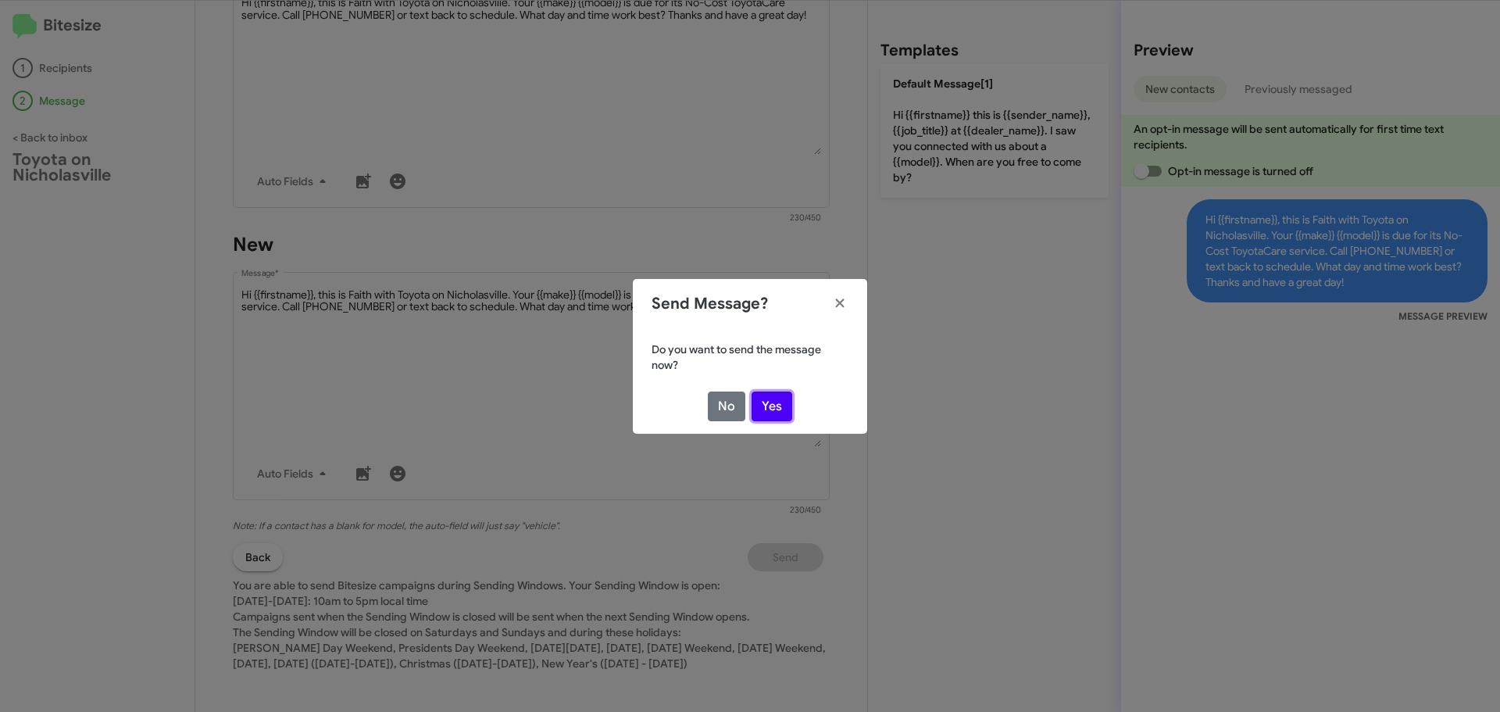
click at [782, 407] on button "Yes" at bounding box center [772, 406] width 41 height 30
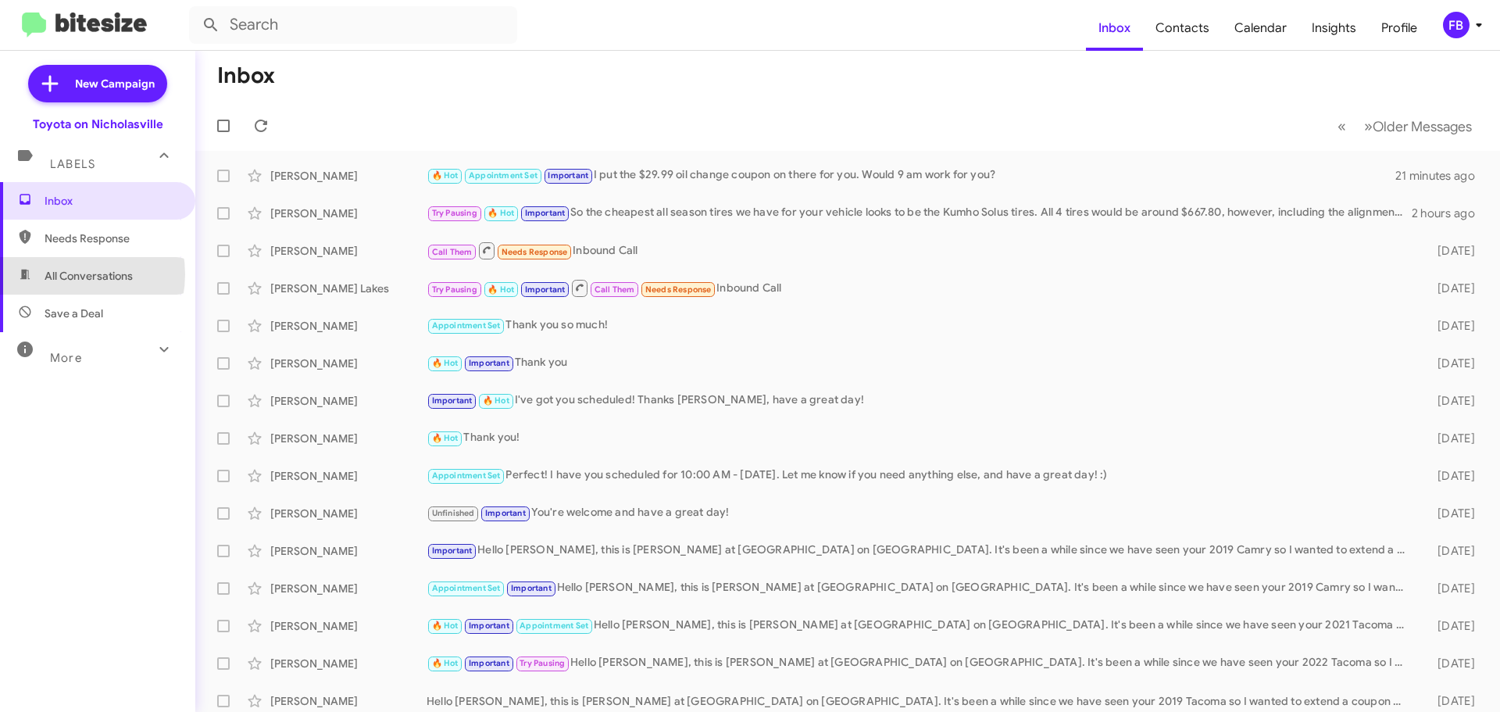
click at [65, 274] on span "All Conversations" at bounding box center [89, 276] width 88 height 16
type input "in:all-conversations"
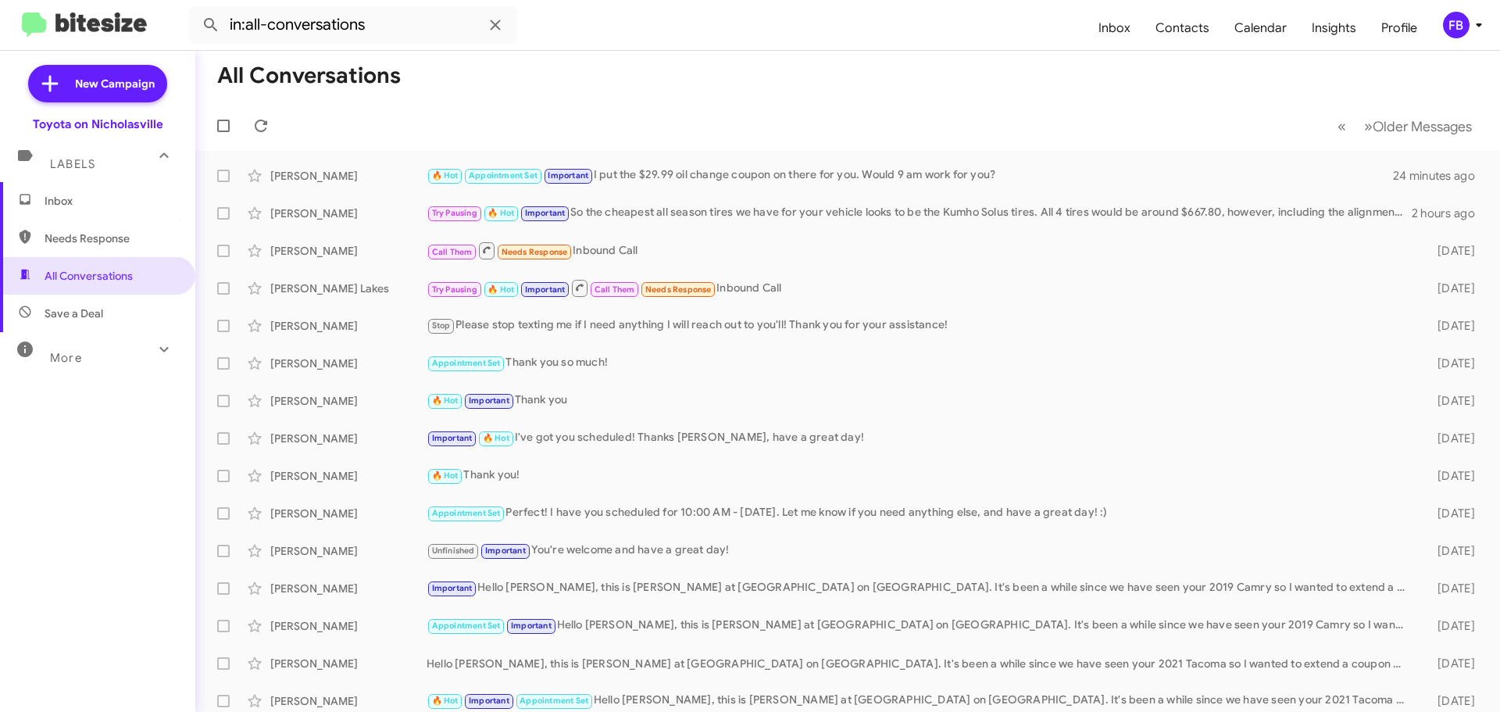
click at [63, 211] on span "Inbox" at bounding box center [97, 200] width 195 height 37
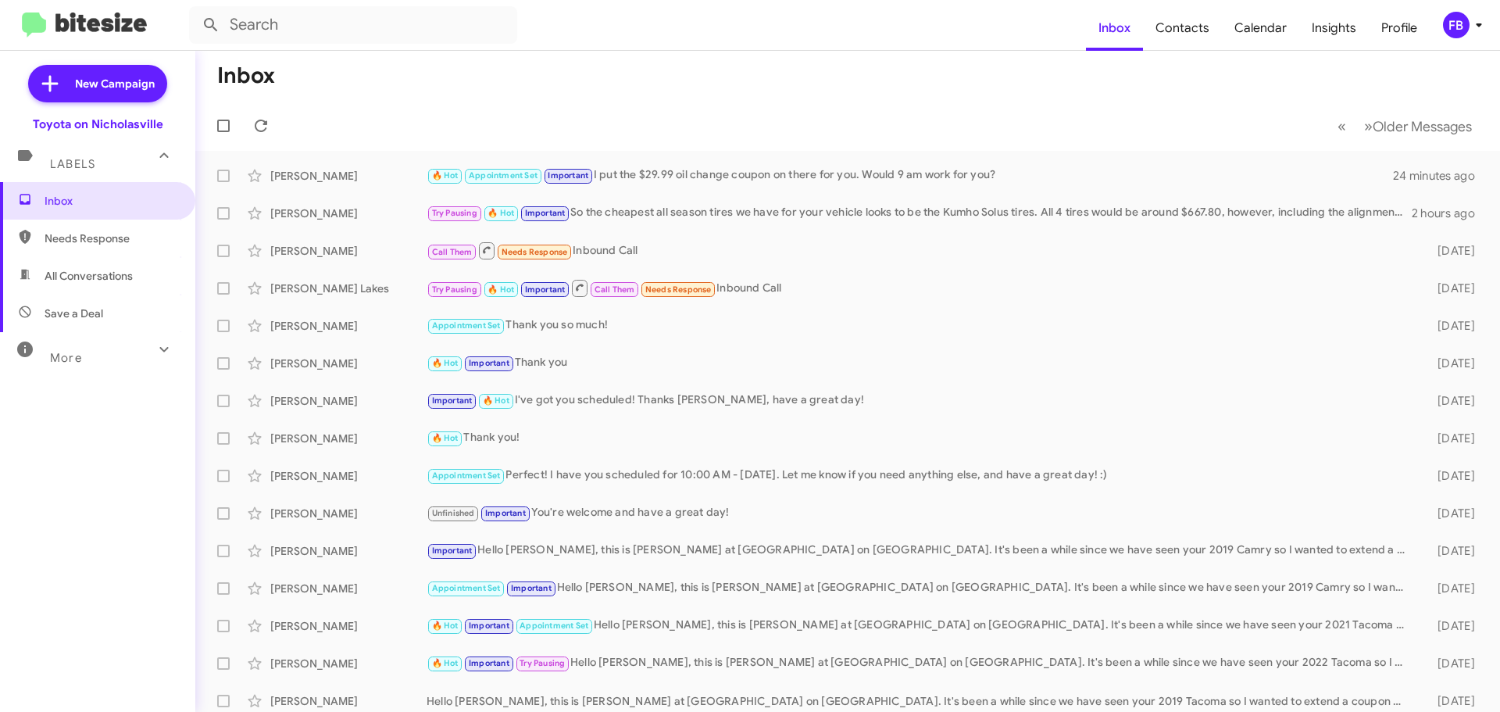
click at [121, 289] on span "All Conversations" at bounding box center [97, 275] width 195 height 37
type input "in:all-conversations"
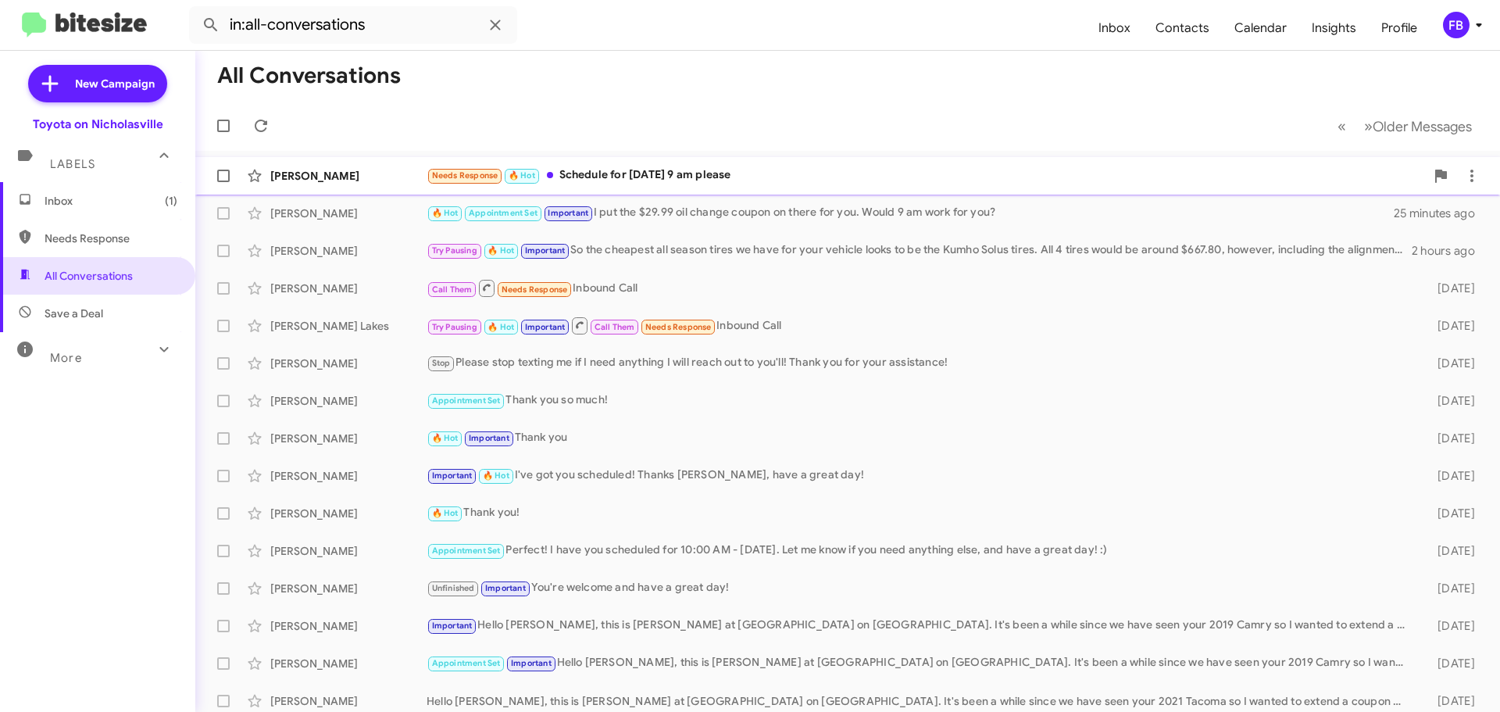
click at [725, 182] on div "Needs Response 🔥 Hot Schedule for [DATE] 9 am please" at bounding box center [926, 175] width 998 height 18
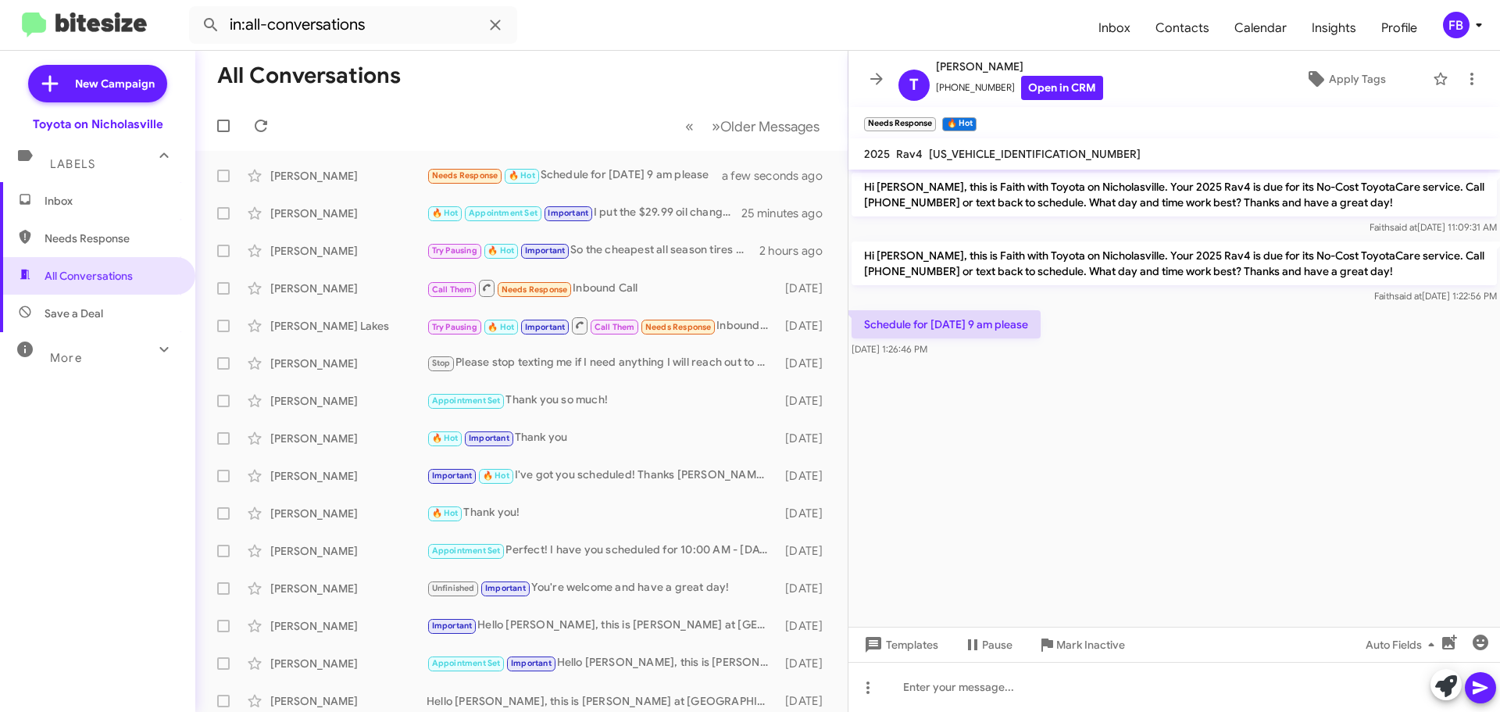
click at [1001, 152] on span "[US_VEHICLE_IDENTIFICATION_NUMBER]" at bounding box center [1035, 154] width 212 height 14
copy span "[US_VEHICLE_IDENTIFICATION_NUMBER]"
click at [920, 639] on span "Templates" at bounding box center [899, 644] width 77 height 28
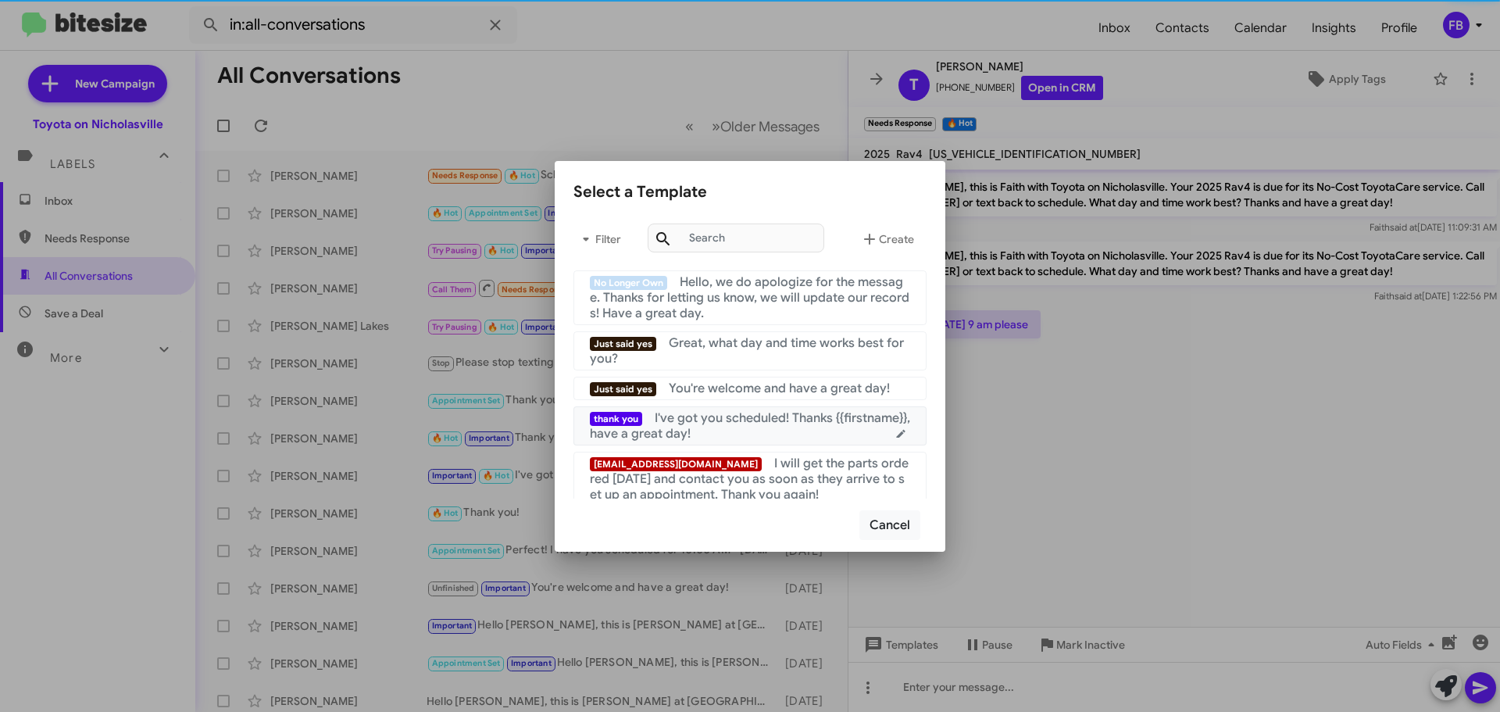
click at [805, 426] on div "thank you I've got you scheduled! Thanks {{firstname}}, have a great day!" at bounding box center [750, 425] width 320 height 31
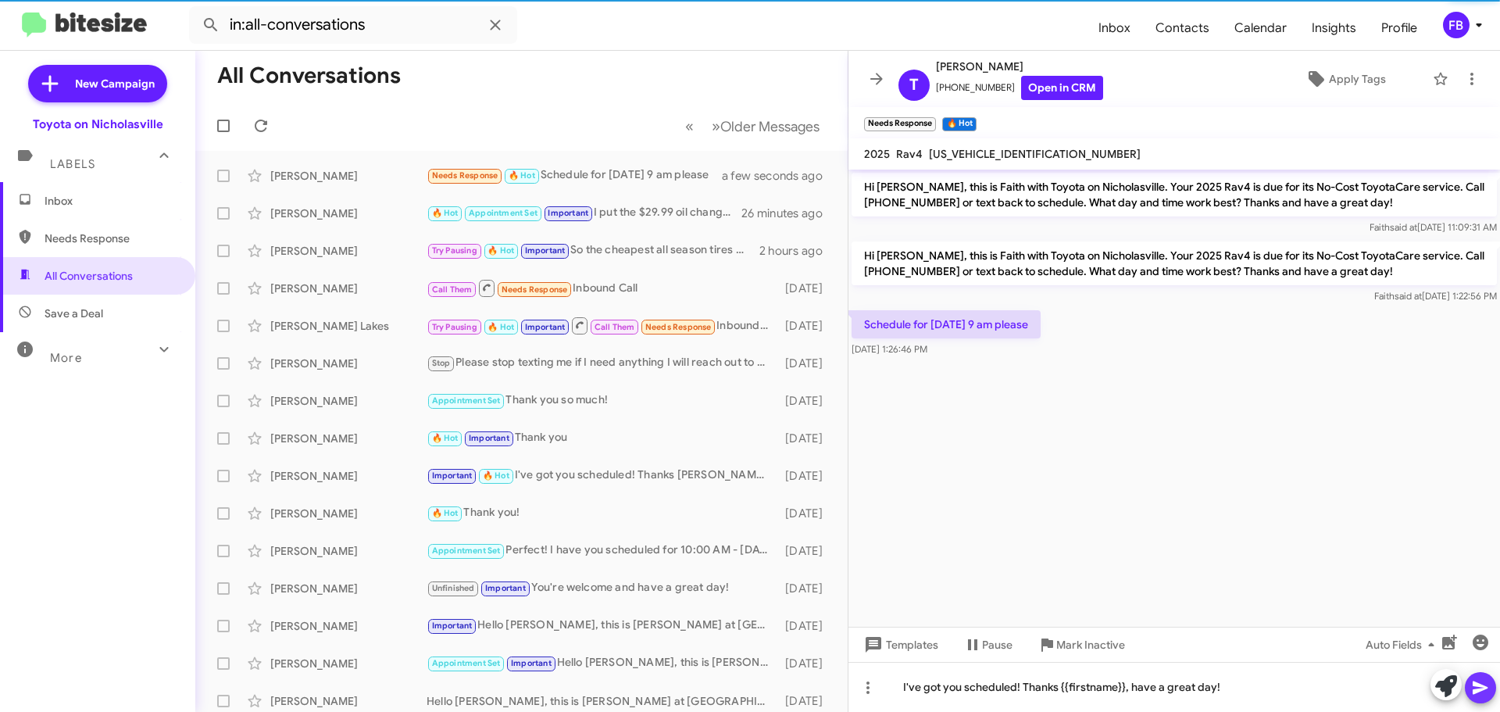
click at [1488, 689] on icon at bounding box center [1480, 687] width 19 height 19
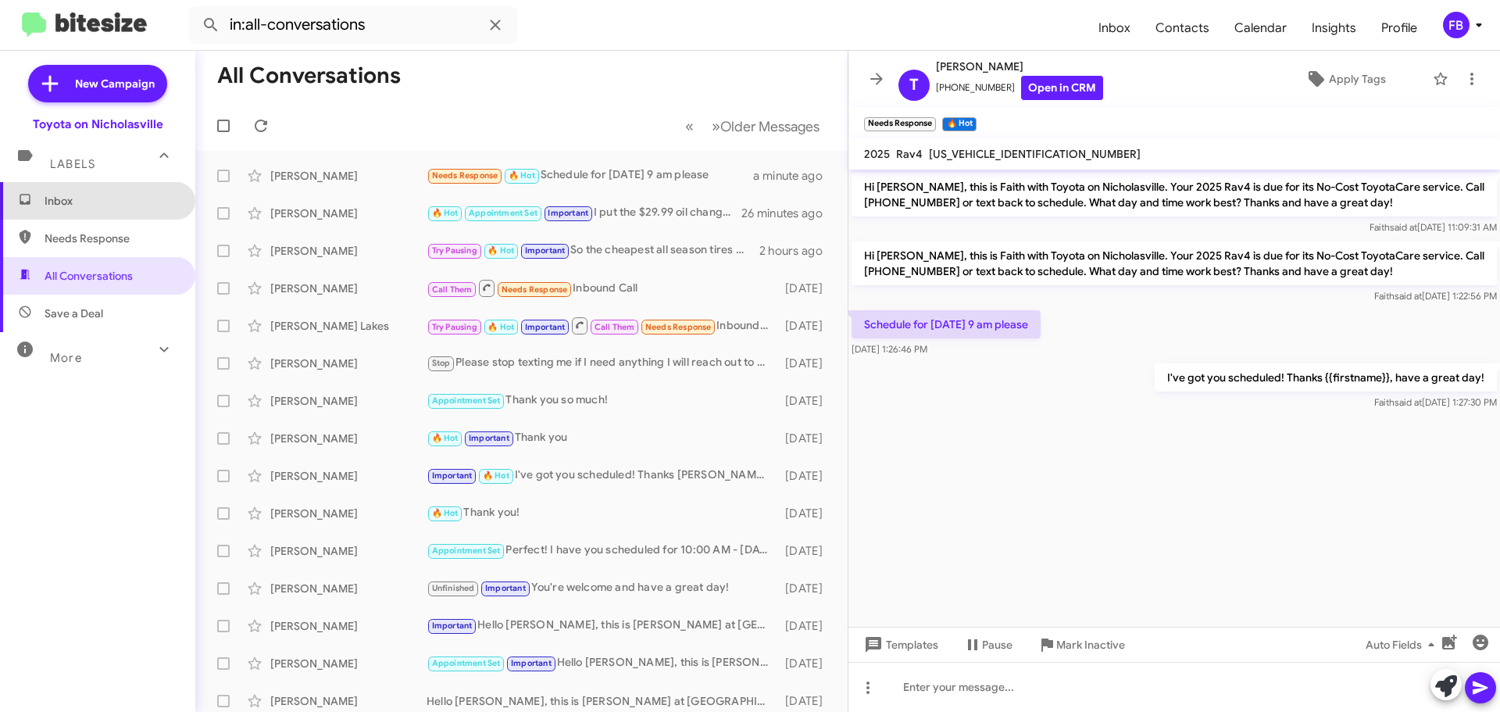
click at [127, 213] on span "Inbox" at bounding box center [97, 200] width 195 height 37
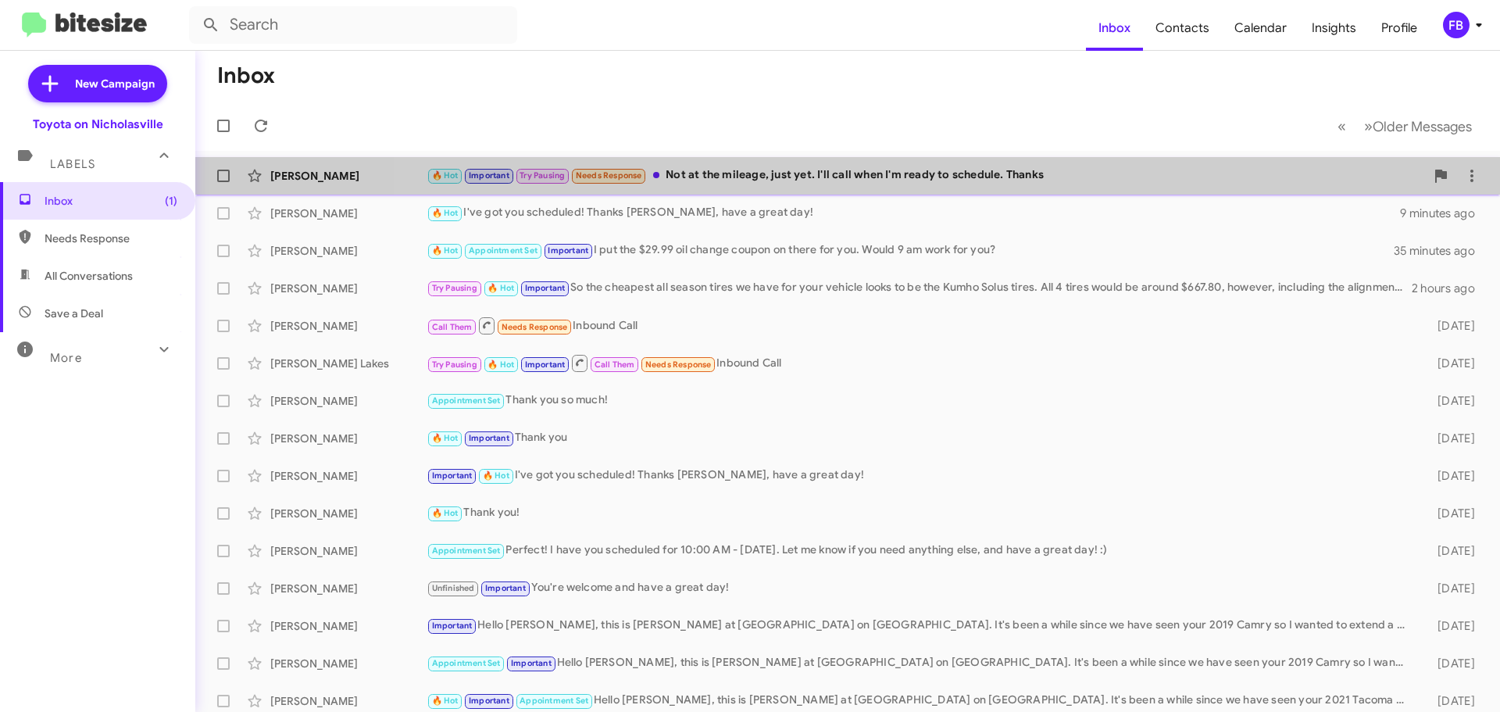
click at [897, 167] on div "🔥 Hot Important Try Pausing Needs Response Not at the mileage, just yet. I'll c…" at bounding box center [926, 175] width 998 height 18
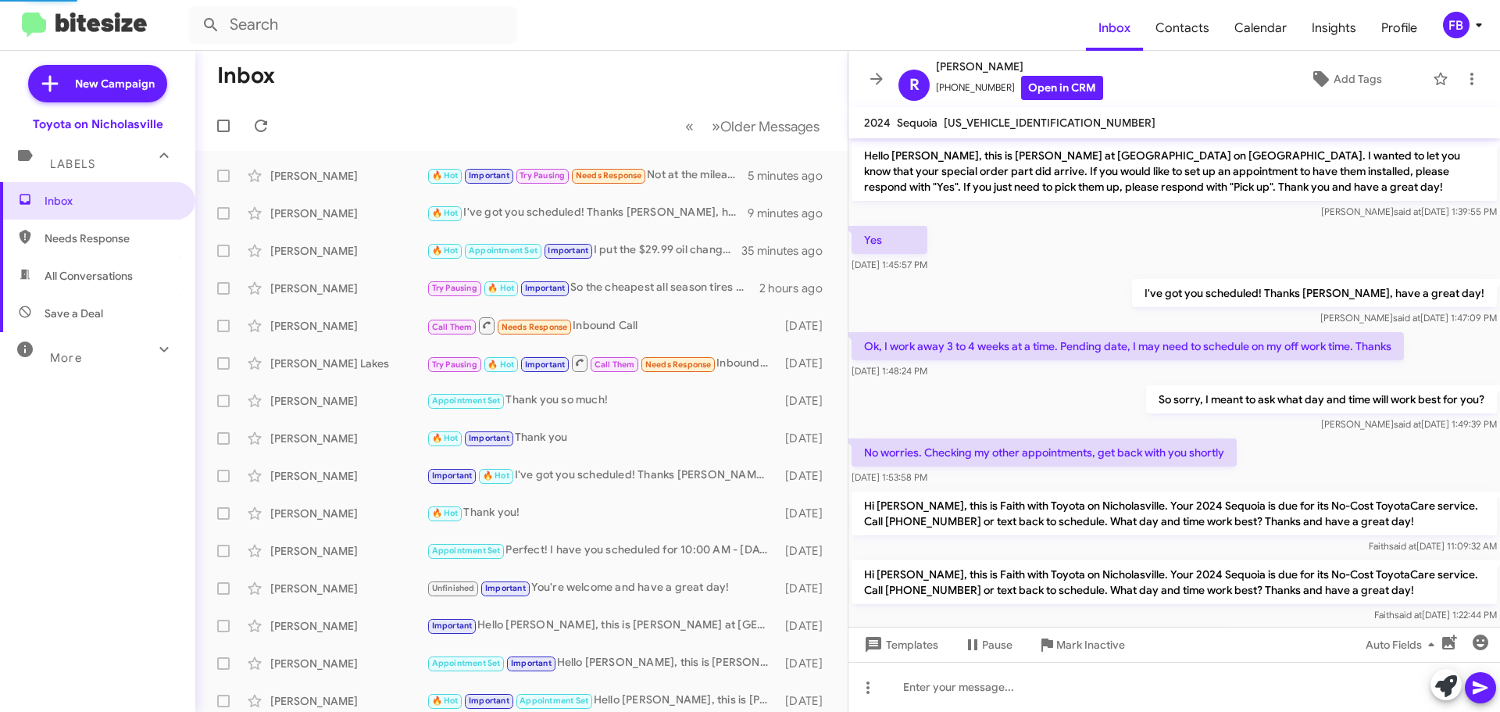
scroll to position [87, 0]
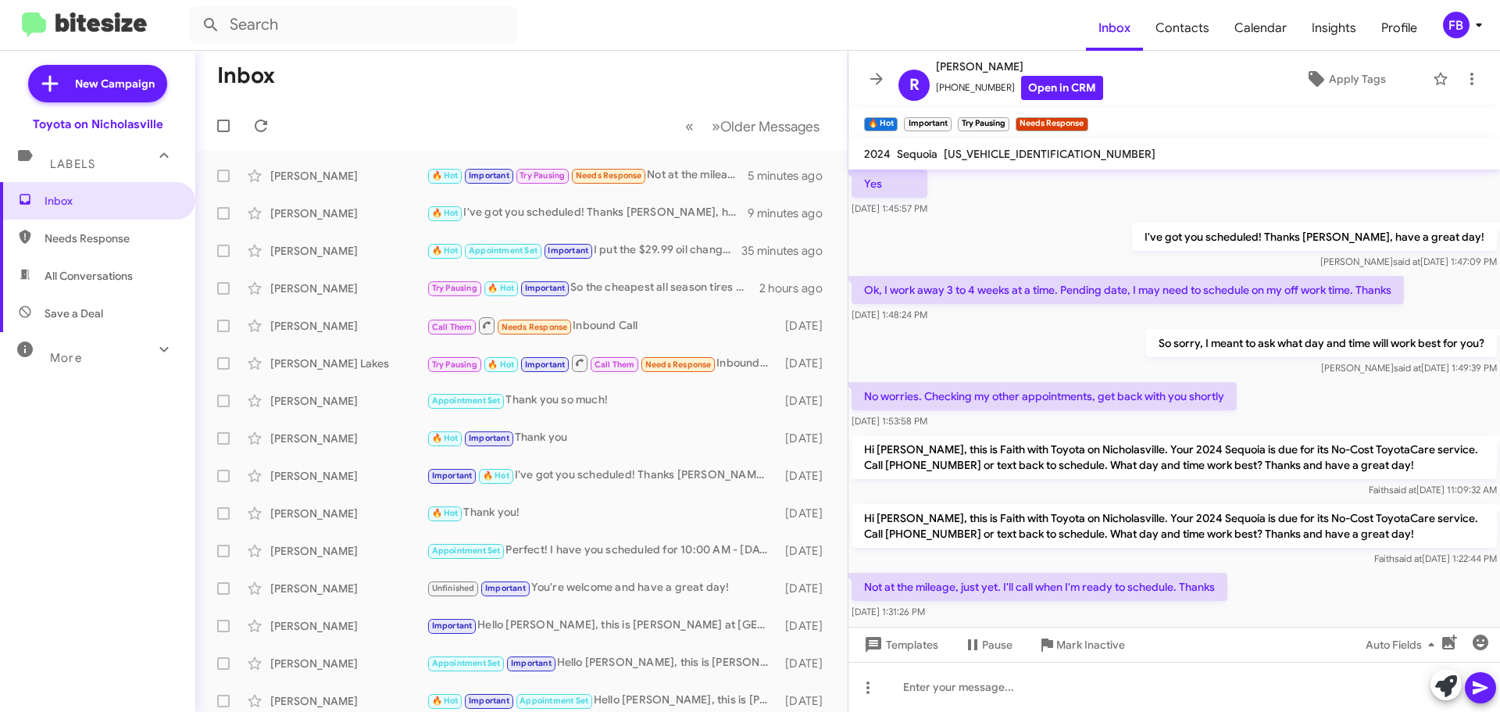
click at [909, 659] on div "Templates Pause Mark Inactive Auto Fields" at bounding box center [1174, 644] width 652 height 35
click at [905, 644] on span "Templates" at bounding box center [899, 644] width 77 height 28
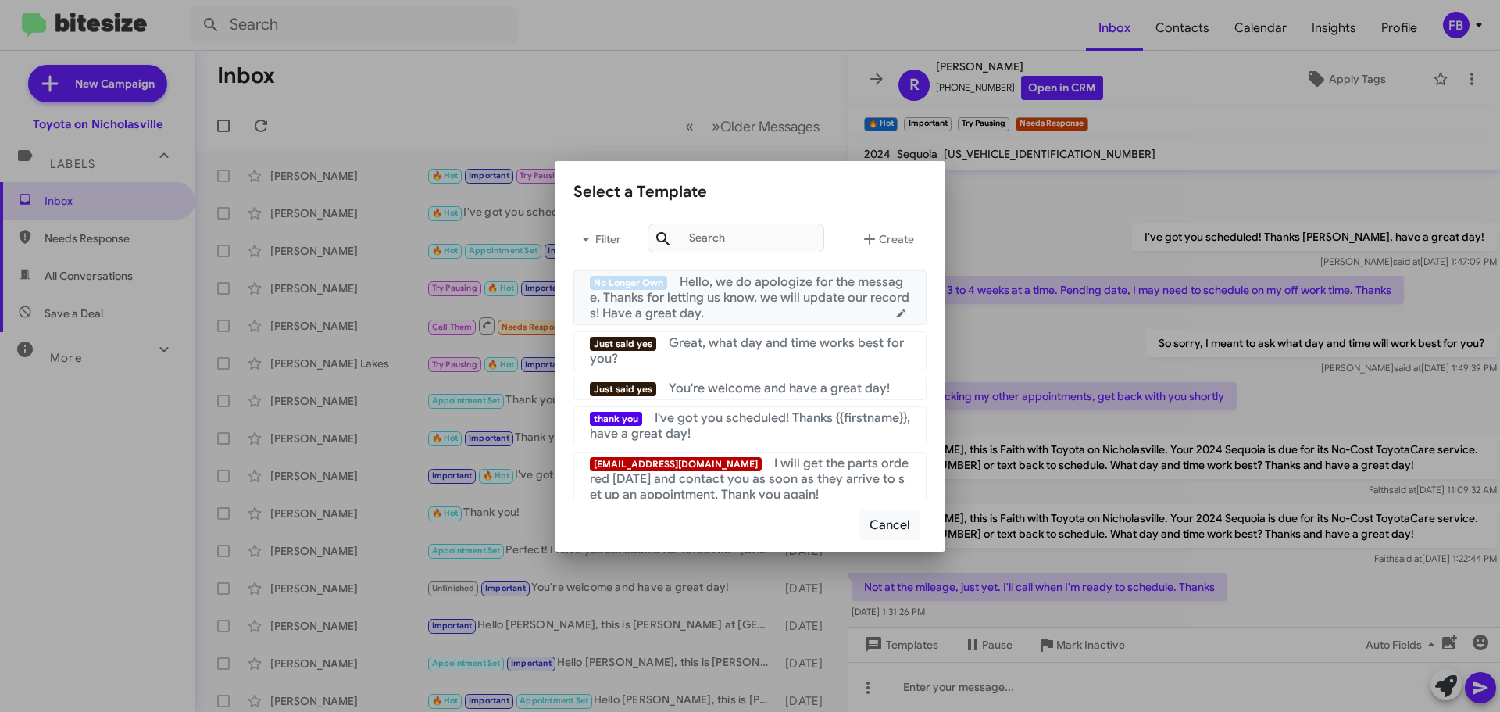
drag, startPoint x: 788, startPoint y: 295, endPoint x: 1161, endPoint y: 413, distance: 391.1
click at [790, 295] on span "Hello, we do apologize for the message. Thanks for letting us know, we will upd…" at bounding box center [750, 297] width 320 height 47
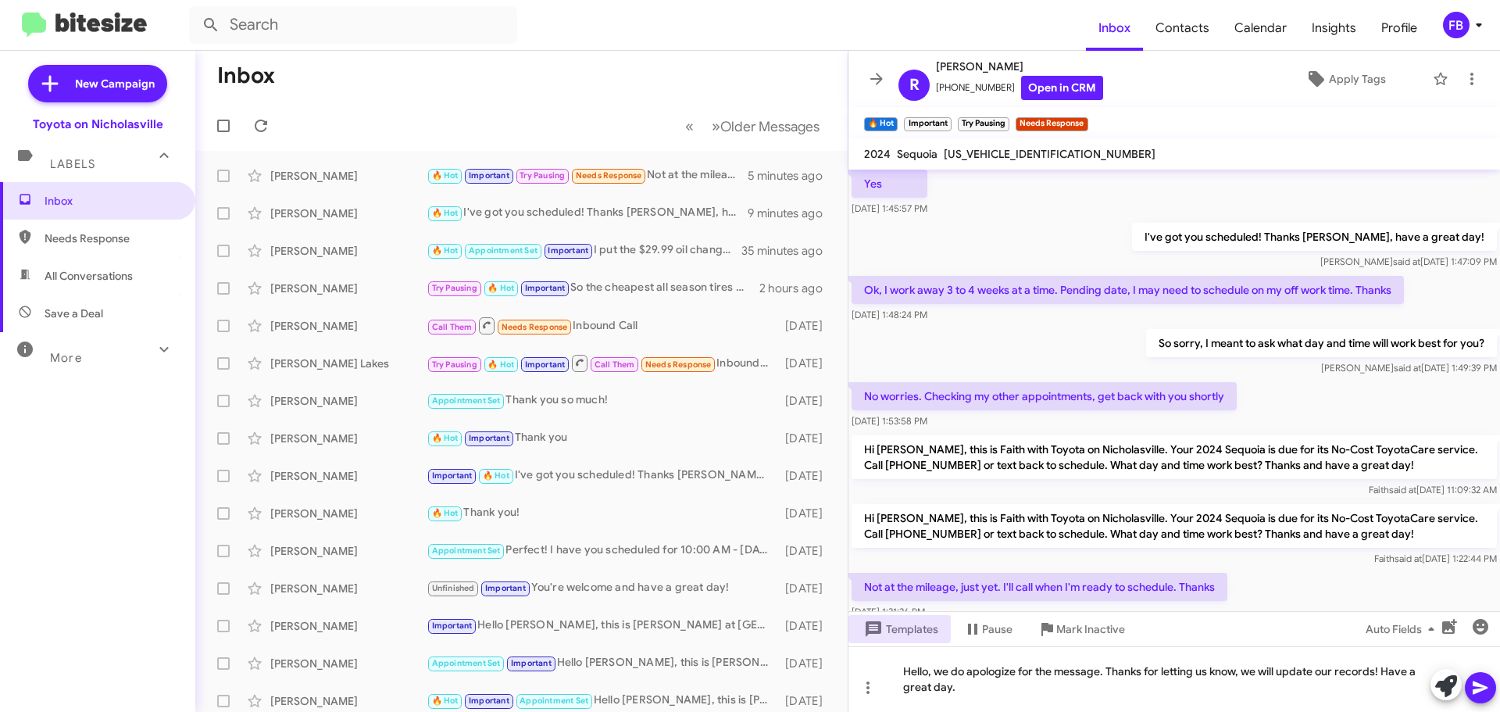
click at [1484, 686] on icon at bounding box center [1480, 687] width 15 height 13
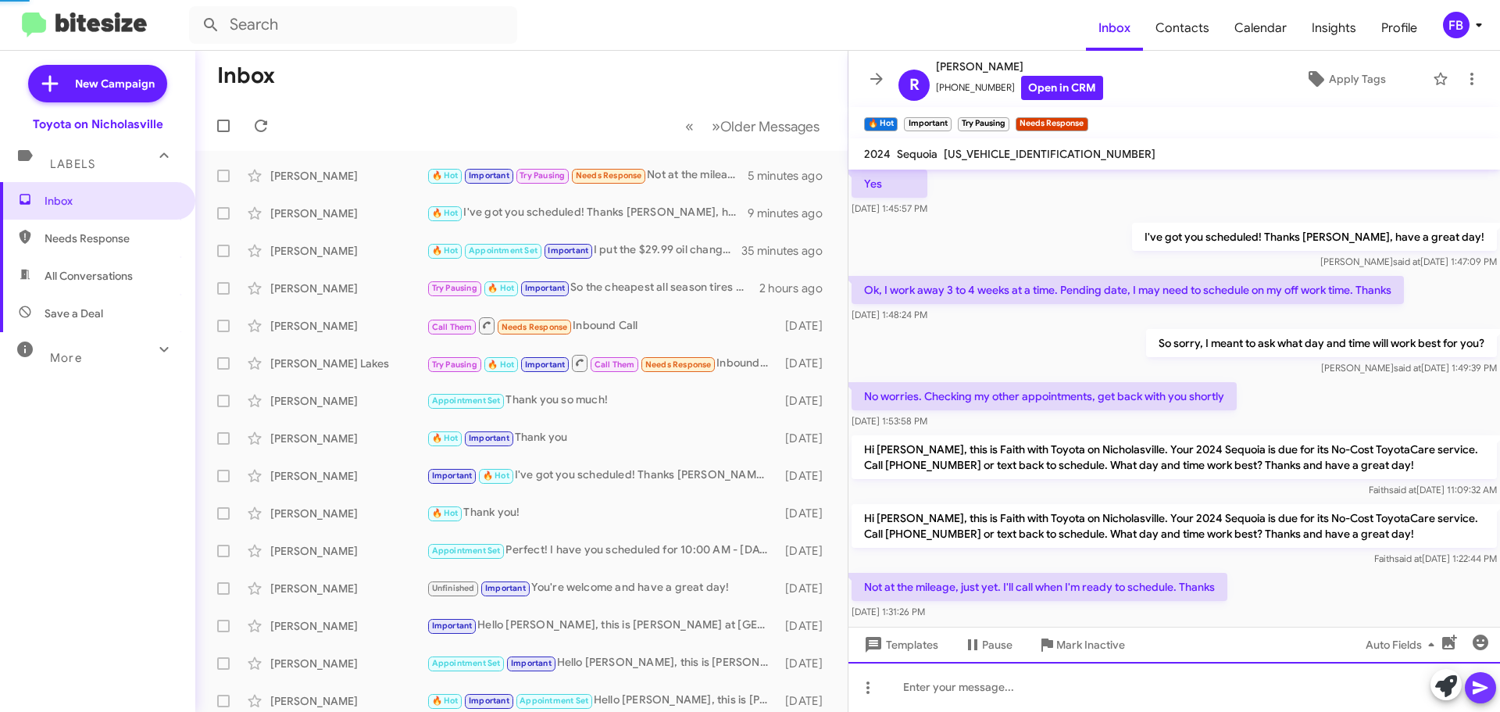
scroll to position [38, 0]
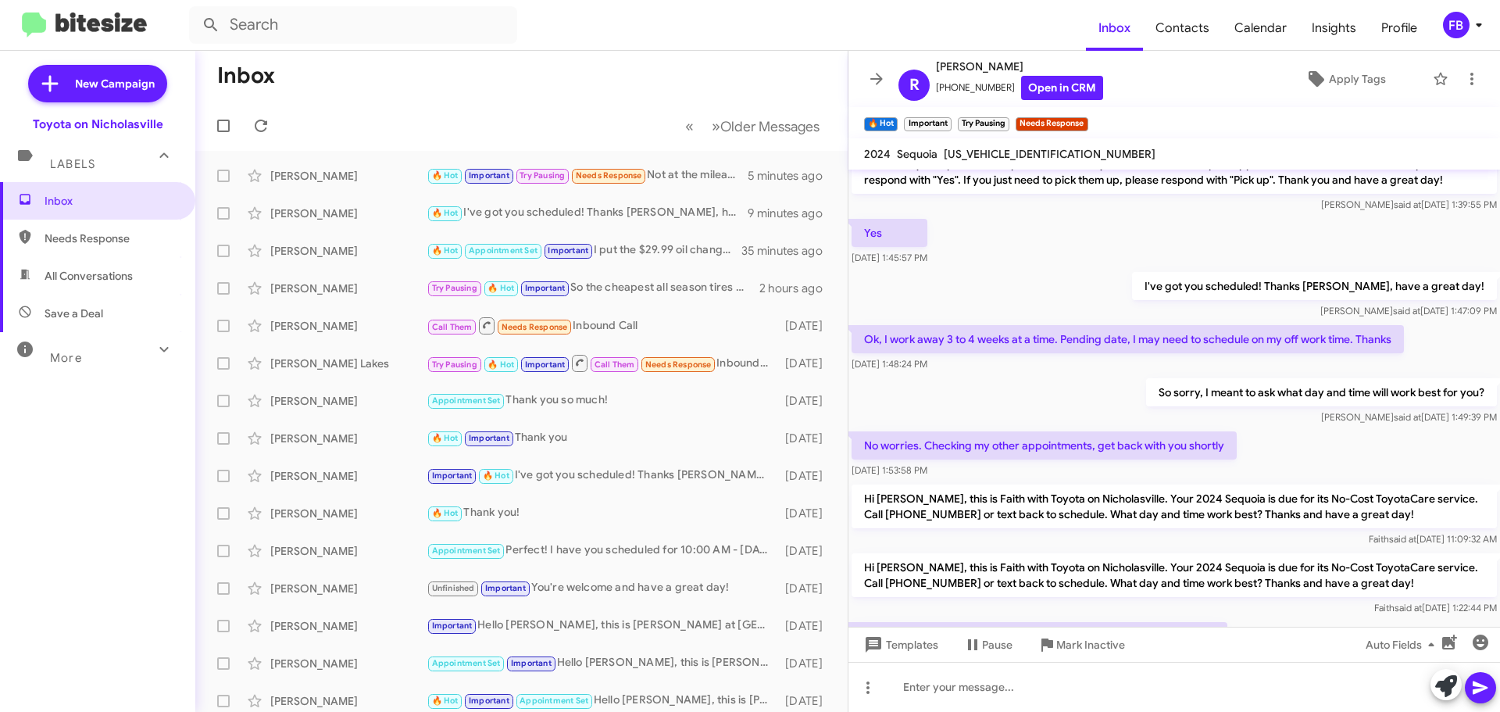
click at [1028, 157] on span "[US_VEHICLE_IDENTIFICATION_NUMBER]" at bounding box center [1050, 154] width 212 height 14
copy span "[US_VEHICLE_IDENTIFICATION_NUMBER]"
drag, startPoint x: 126, startPoint y: 278, endPoint x: 150, endPoint y: 275, distance: 24.4
click at [126, 277] on span "All Conversations" at bounding box center [89, 276] width 88 height 16
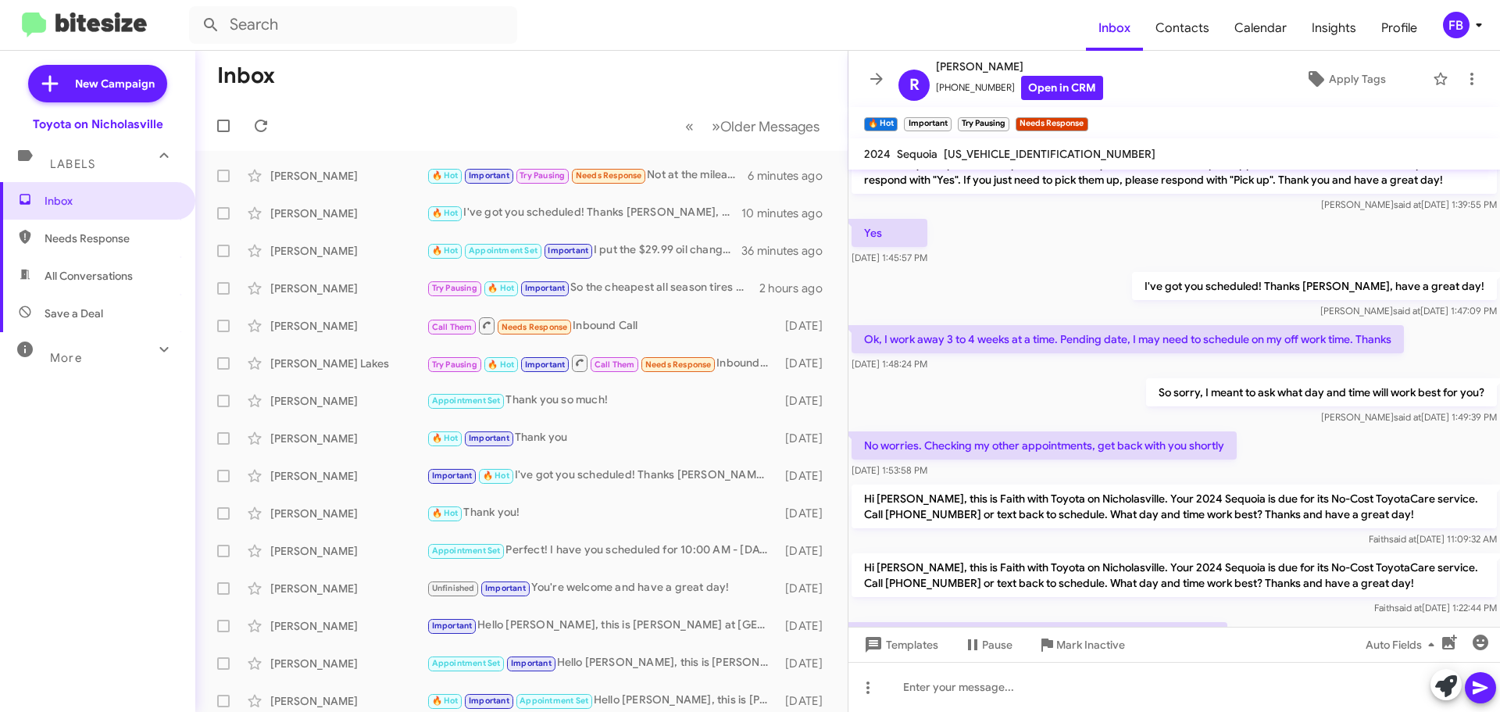
type input "in:all-conversations"
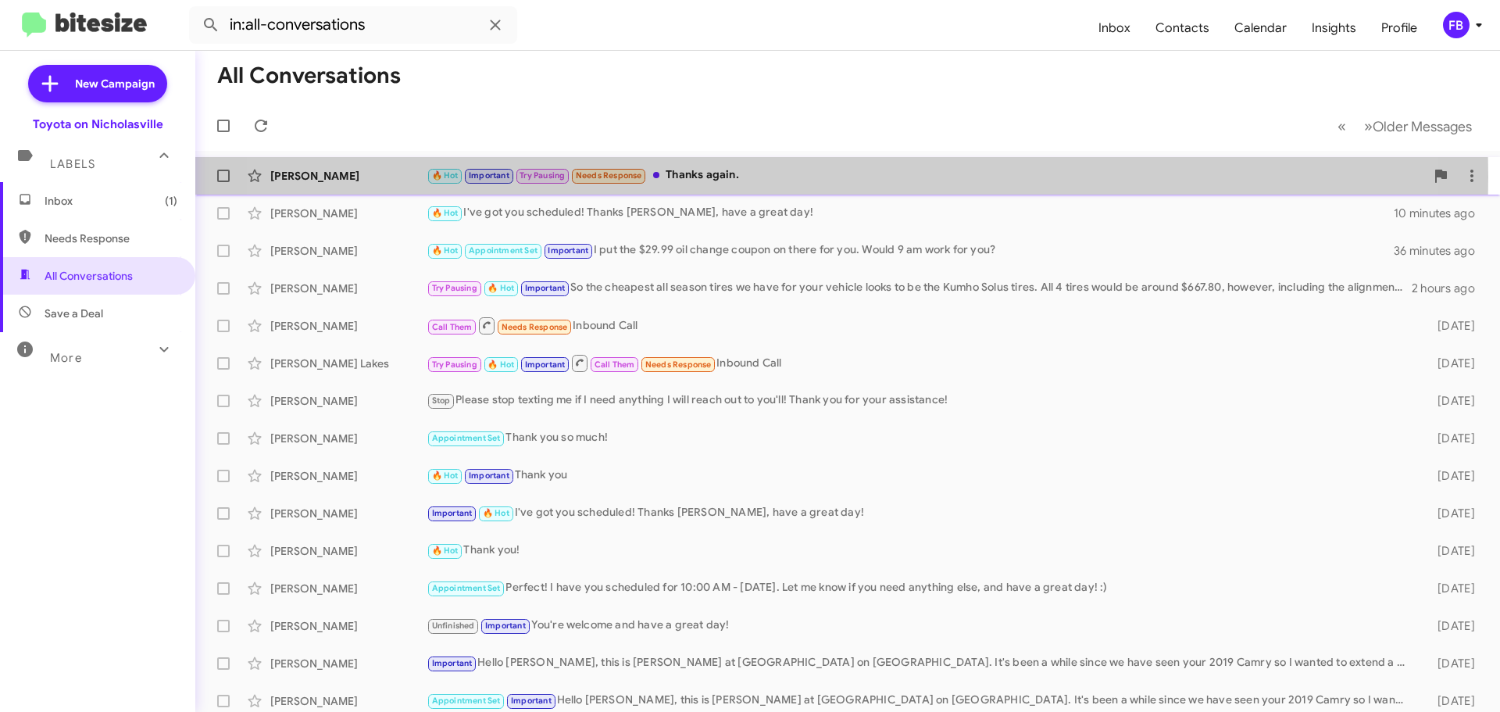
click at [768, 177] on div "🔥 Hot Important Try Pausing Needs Response Thanks again." at bounding box center [926, 175] width 998 height 18
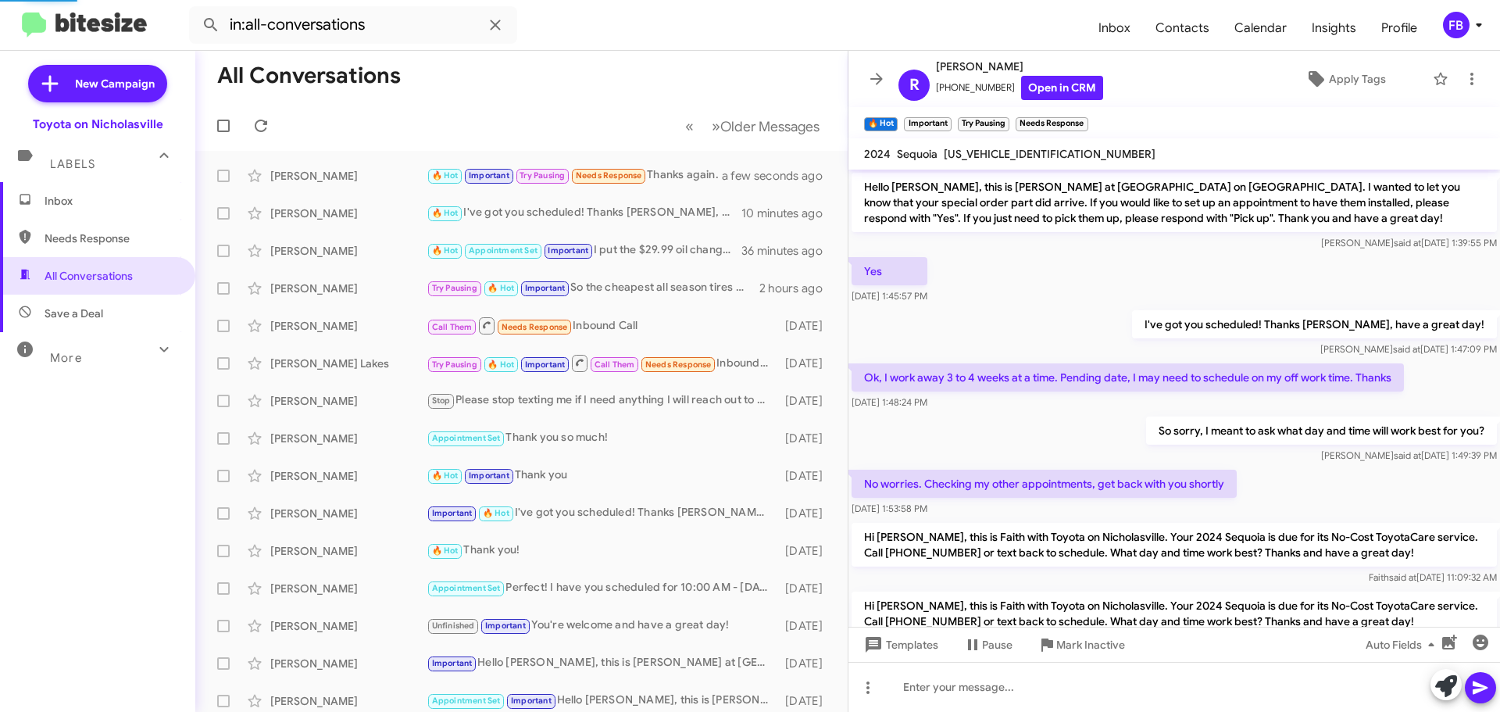
scroll to position [202, 0]
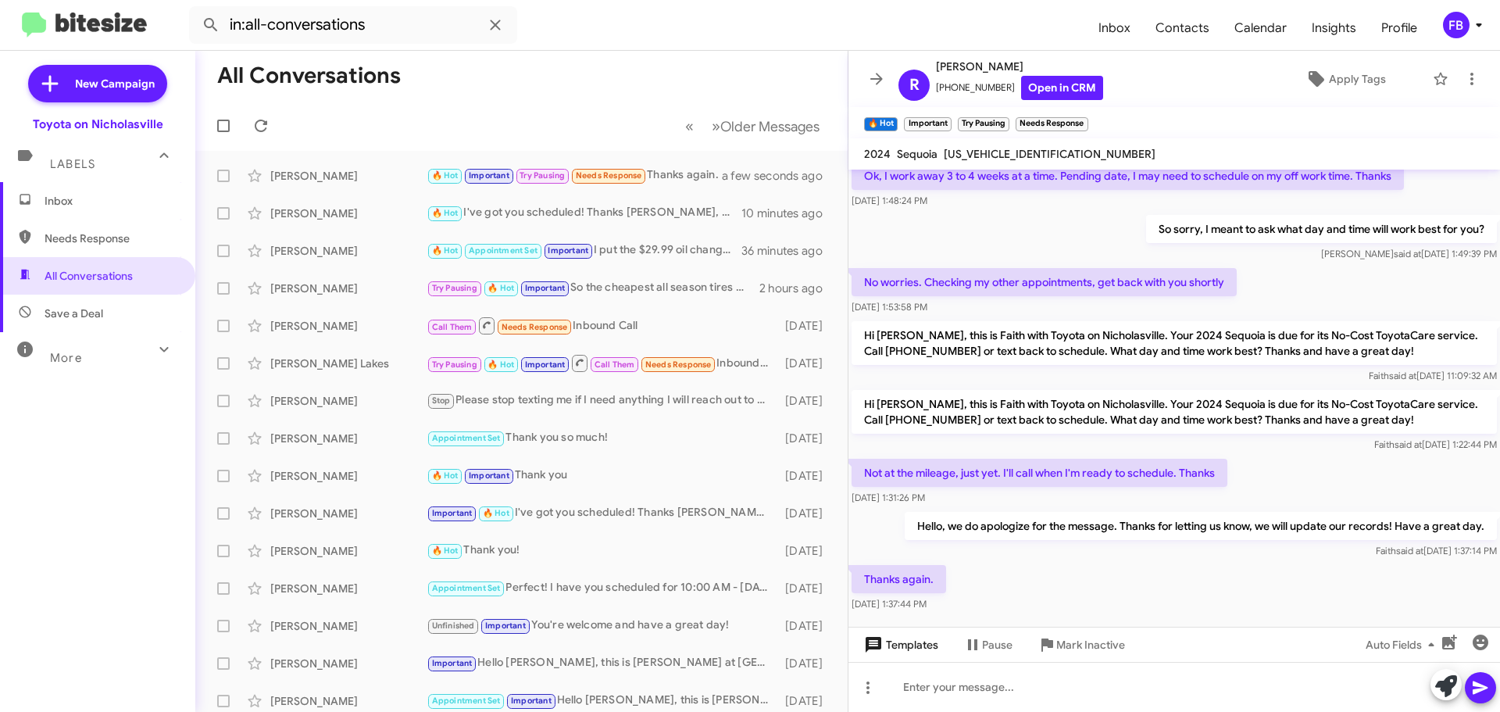
click at [901, 638] on span "Templates" at bounding box center [899, 644] width 77 height 28
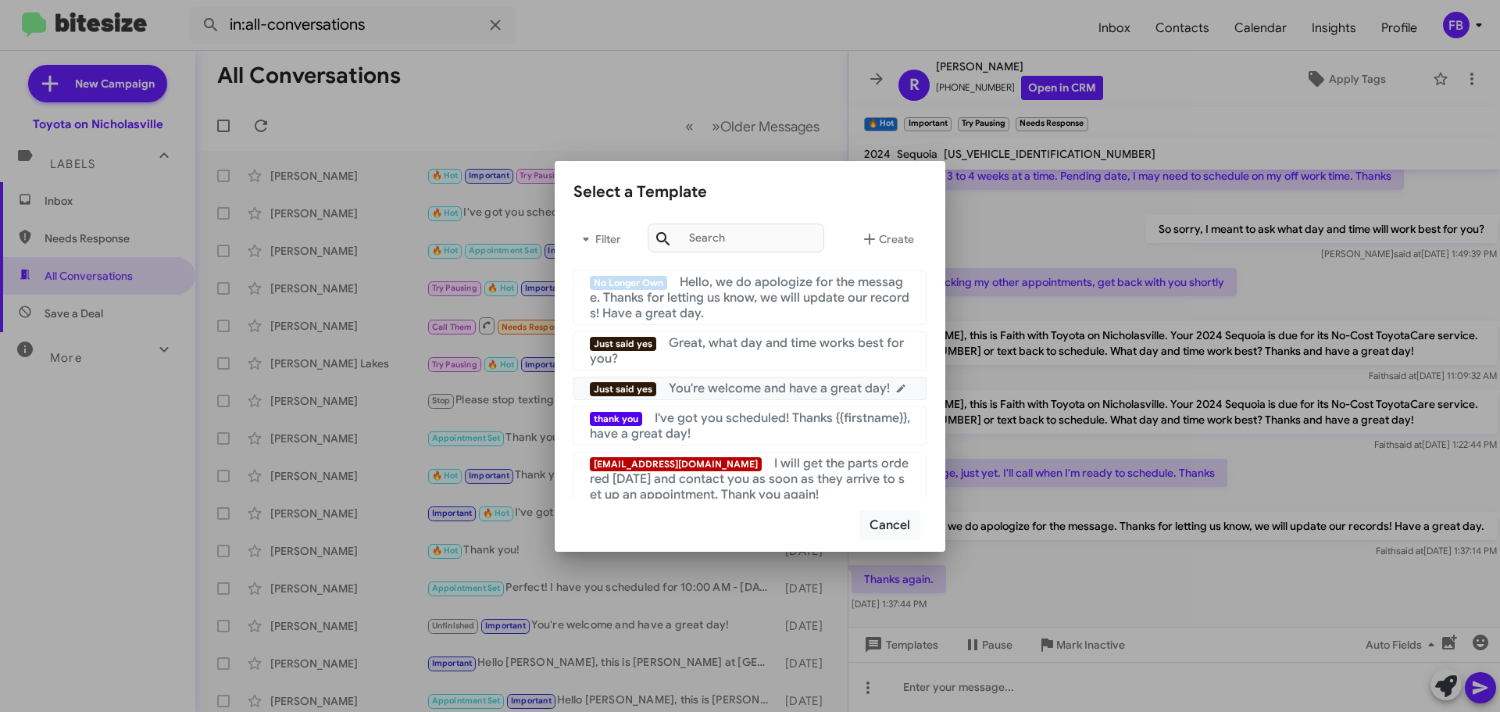
click at [745, 394] on span "You're welcome and have a great day!" at bounding box center [779, 388] width 221 height 16
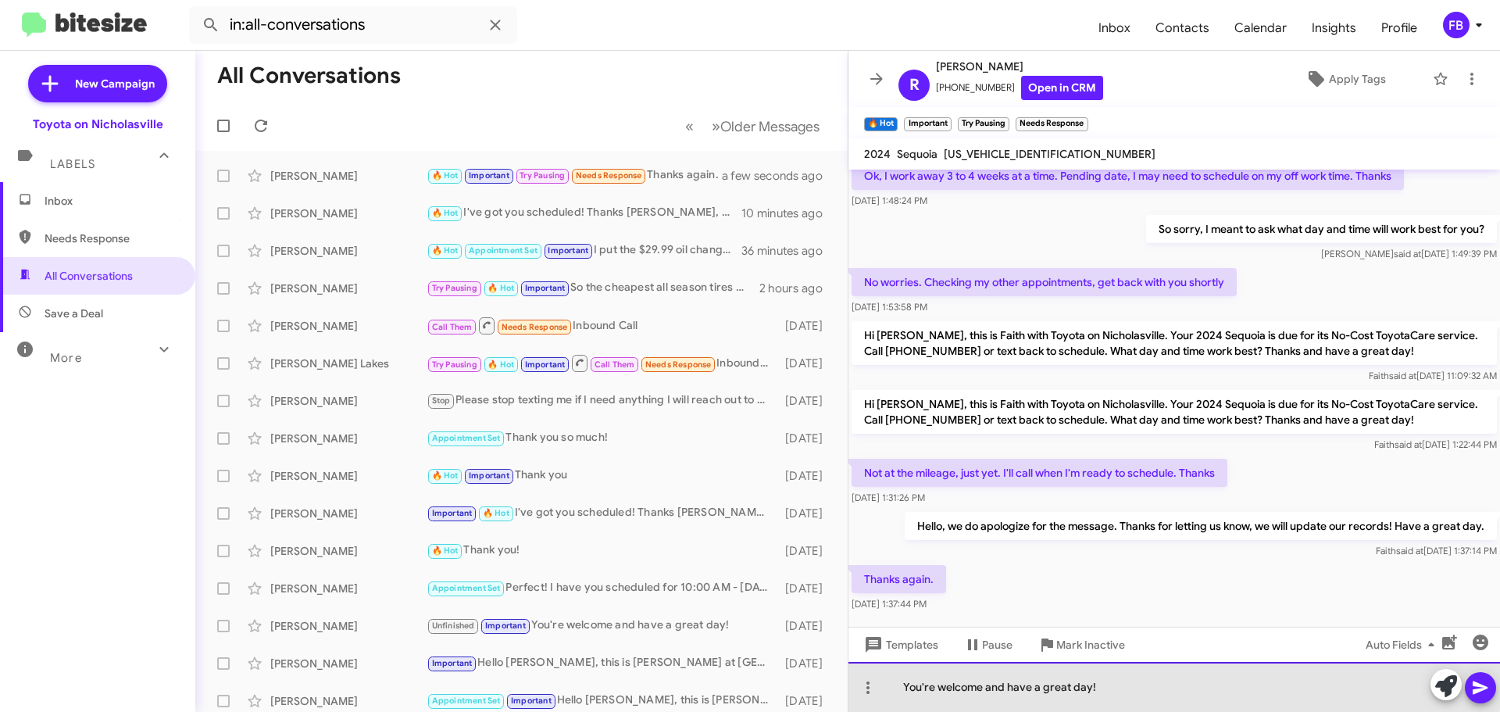
drag, startPoint x: 1091, startPoint y: 684, endPoint x: 984, endPoint y: 685, distance: 107.0
click at [984, 685] on div "You're welcome and have a great day!" at bounding box center [1174, 687] width 652 height 50
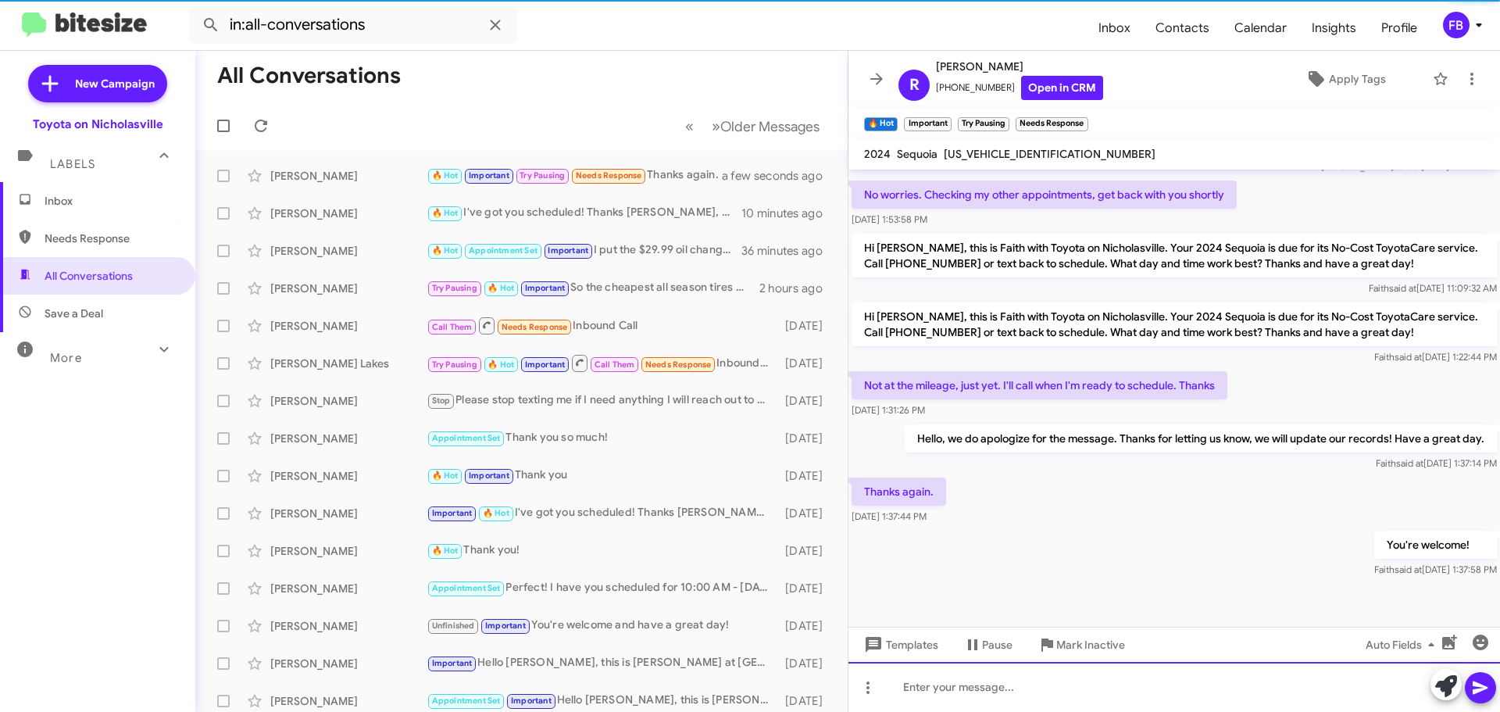
scroll to position [290, 0]
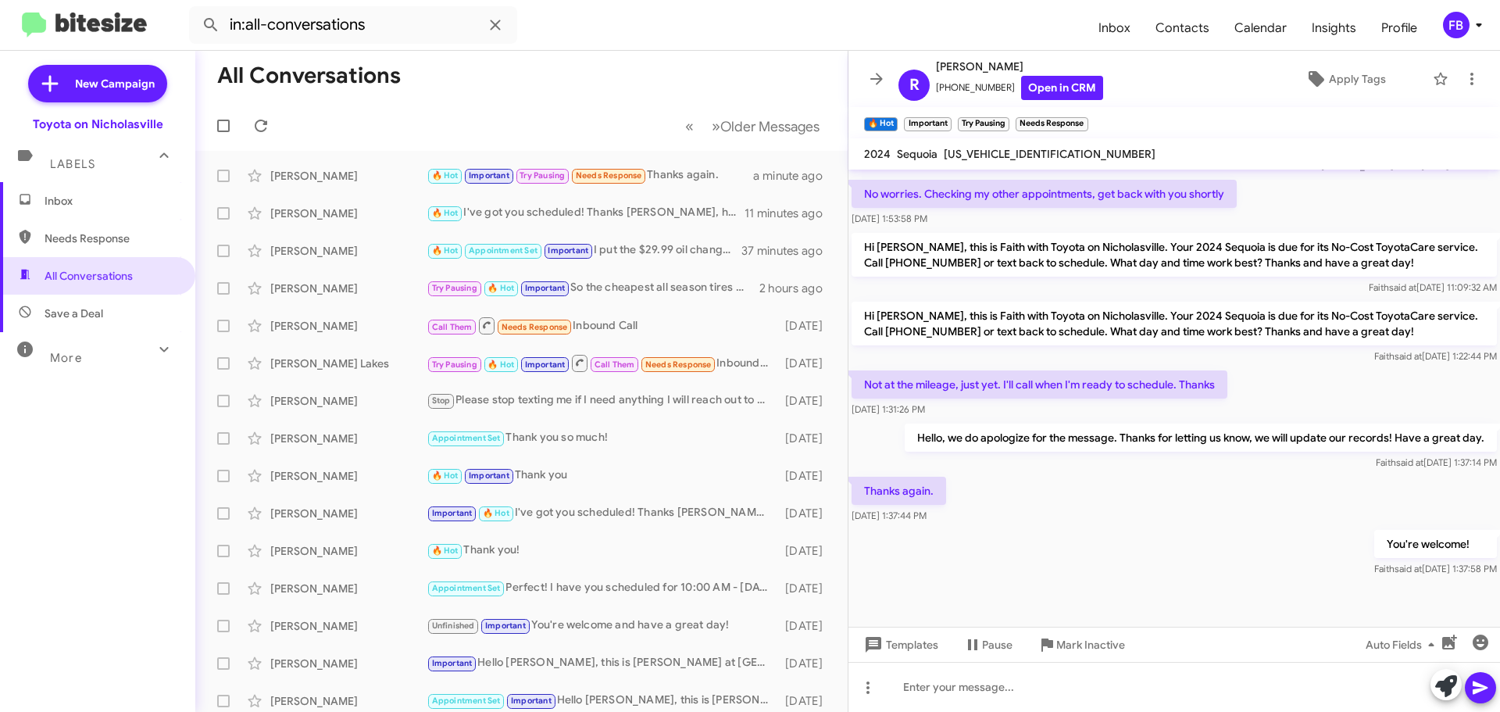
click at [123, 209] on span "Inbox" at bounding box center [97, 200] width 195 height 37
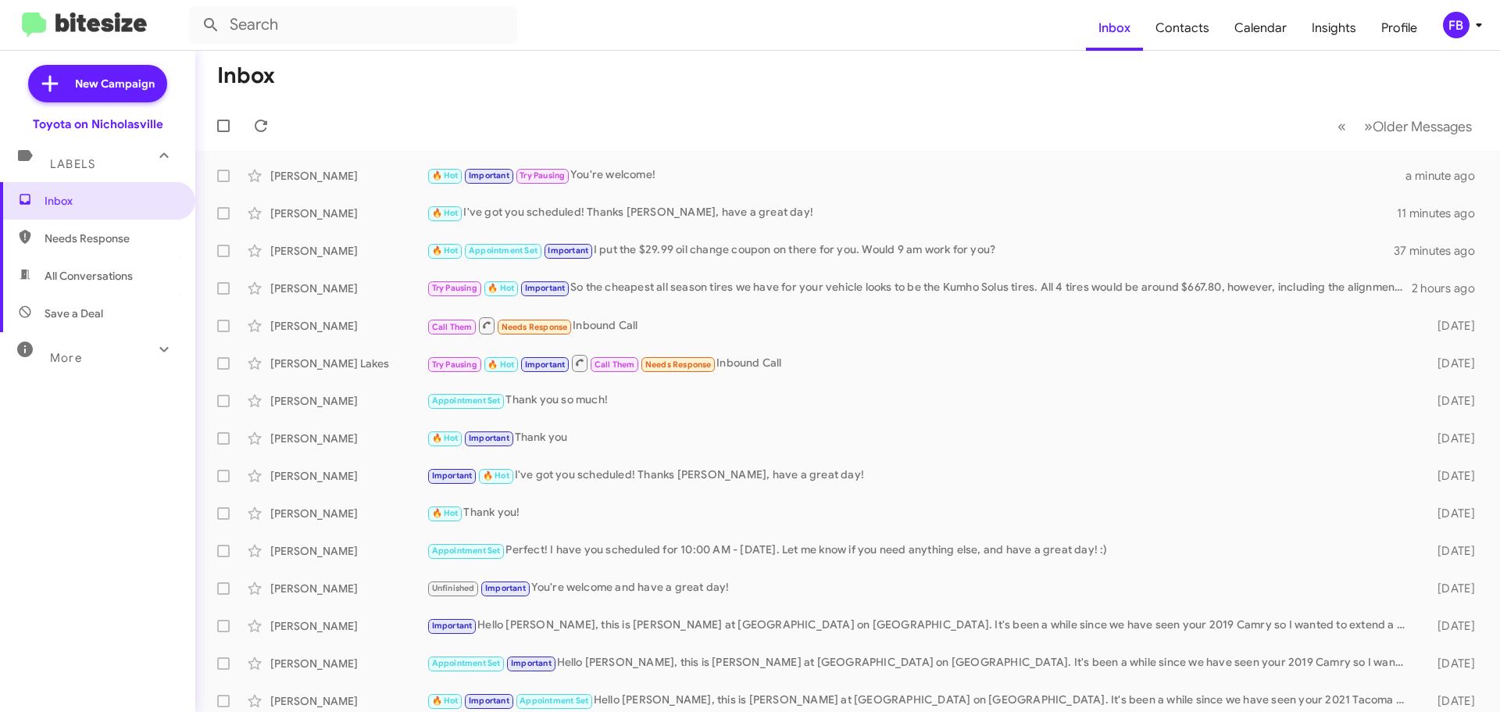
click at [84, 281] on span "All Conversations" at bounding box center [89, 276] width 88 height 16
type input "in:all-conversations"
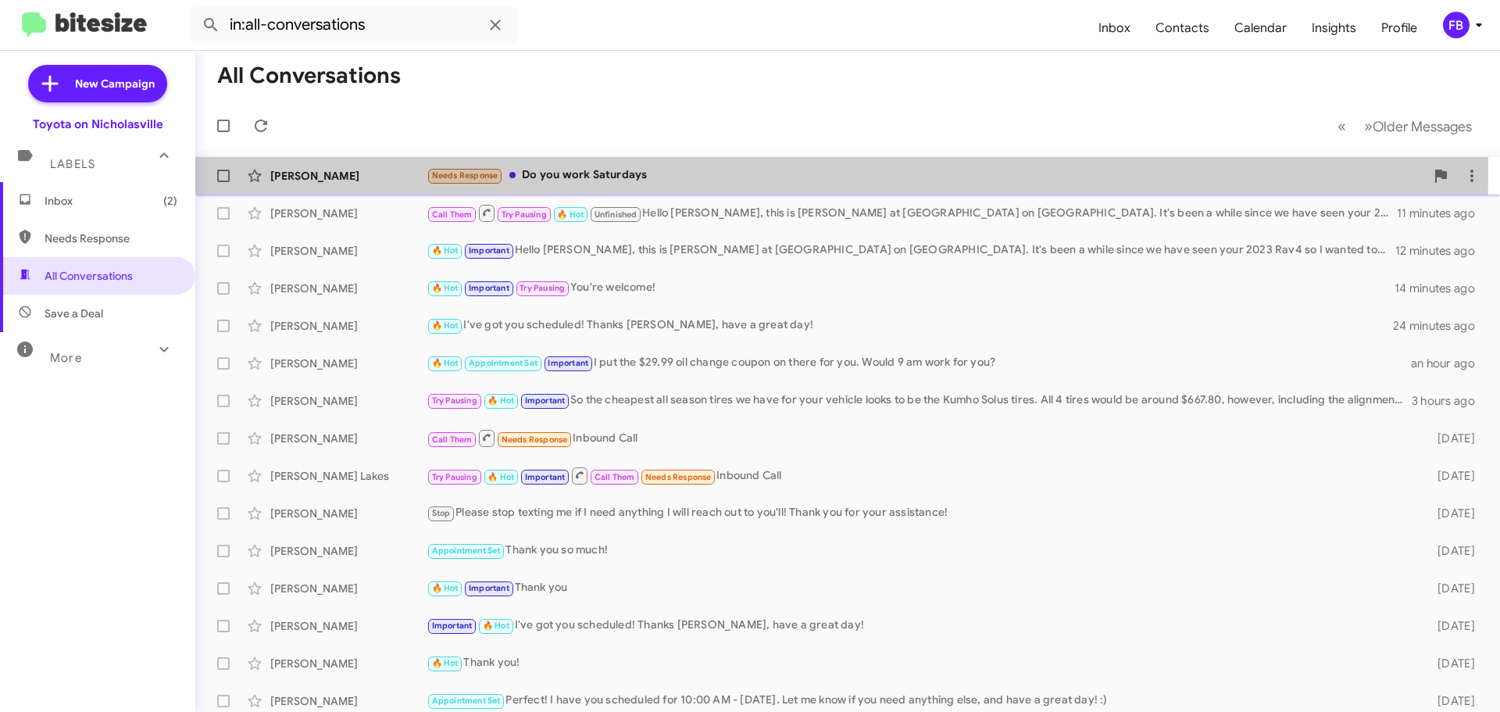
click at [670, 175] on div "Needs Response Do you work Saturdays" at bounding box center [926, 175] width 998 height 18
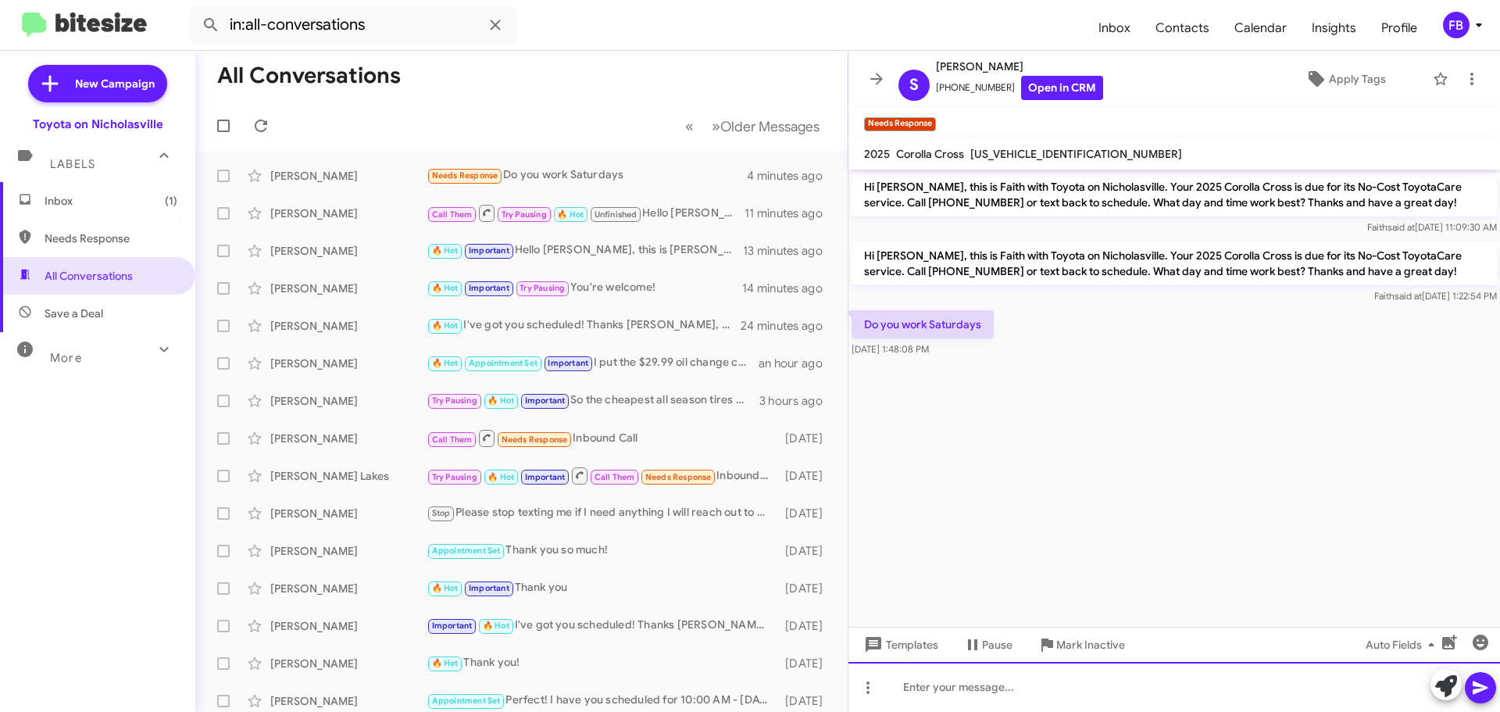
click at [969, 692] on div at bounding box center [1174, 687] width 652 height 50
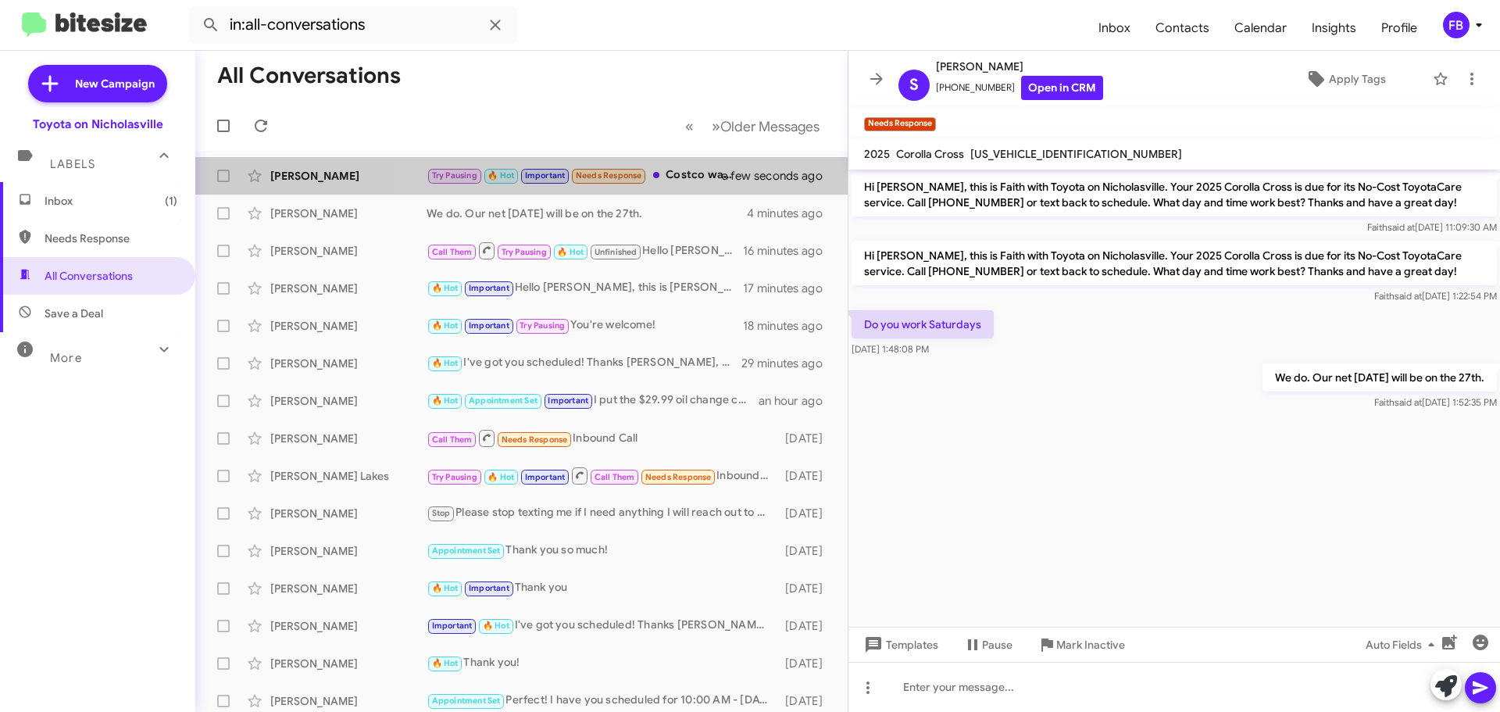
drag, startPoint x: 714, startPoint y: 169, endPoint x: 986, endPoint y: 232, distance: 279.1
click at [716, 169] on div "Try Pausing 🔥 Hot Important Needs Response Costco was going to do it for 500 wh…" at bounding box center [584, 175] width 315 height 18
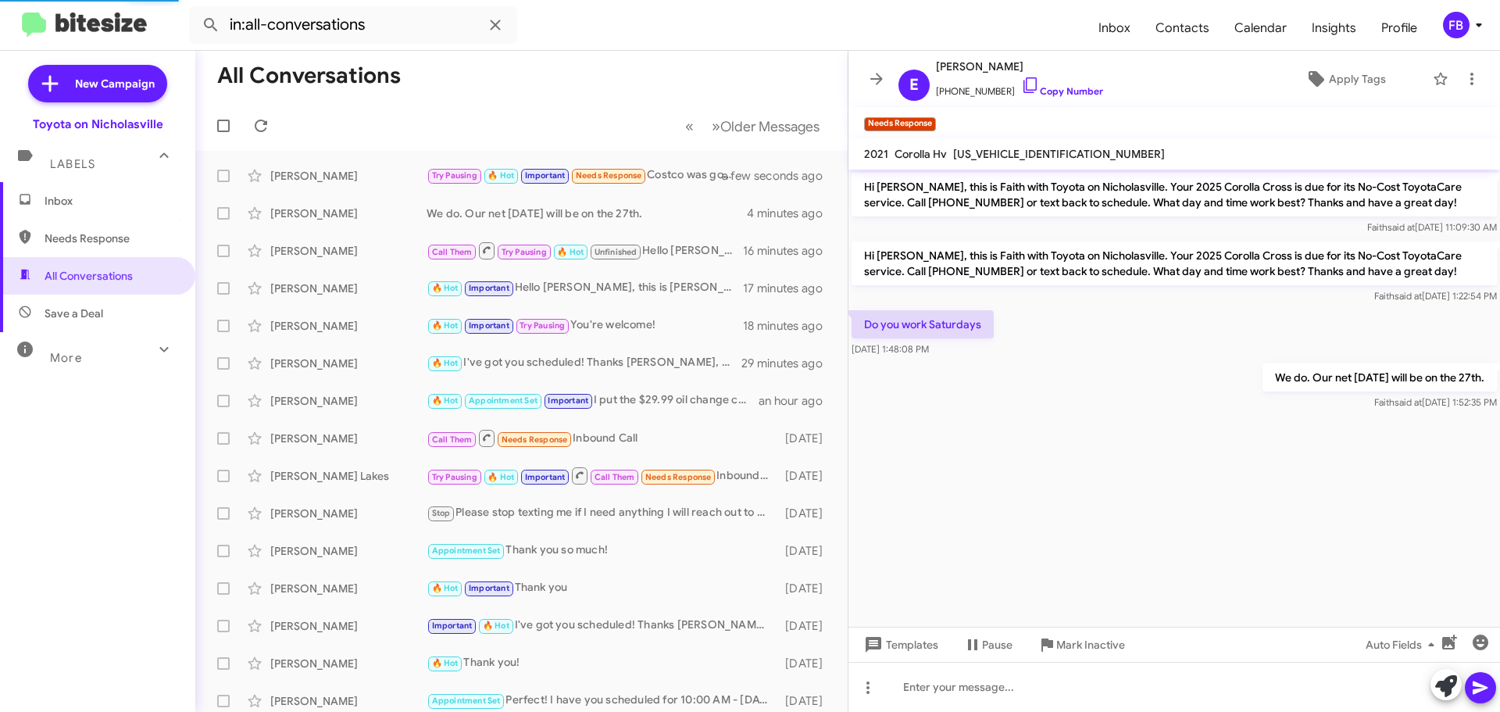
scroll to position [894, 0]
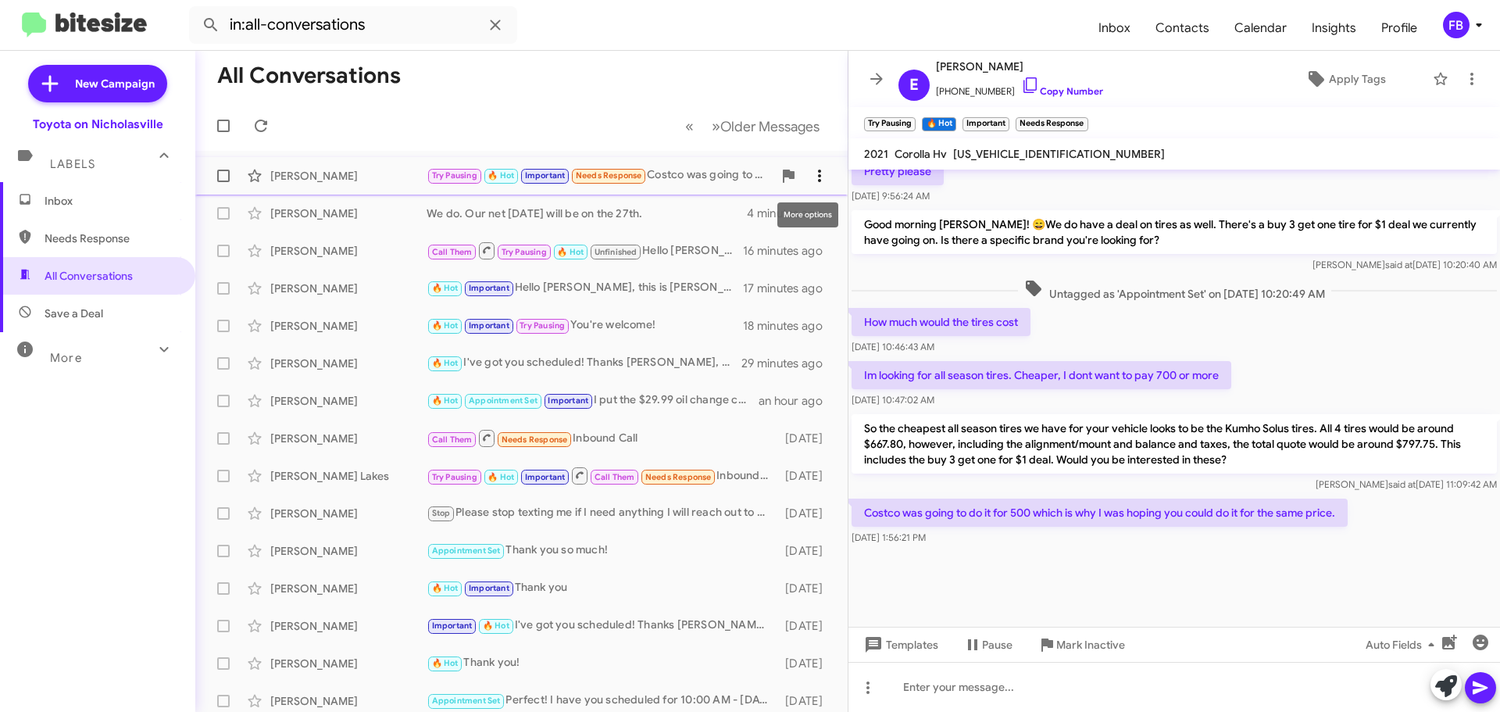
click at [810, 184] on icon at bounding box center [819, 175] width 19 height 19
drag, startPoint x: 761, startPoint y: 220, endPoint x: 889, endPoint y: 217, distance: 128.2
click at [730, 220] on span "Mark as unread" at bounding box center [690, 216] width 79 height 37
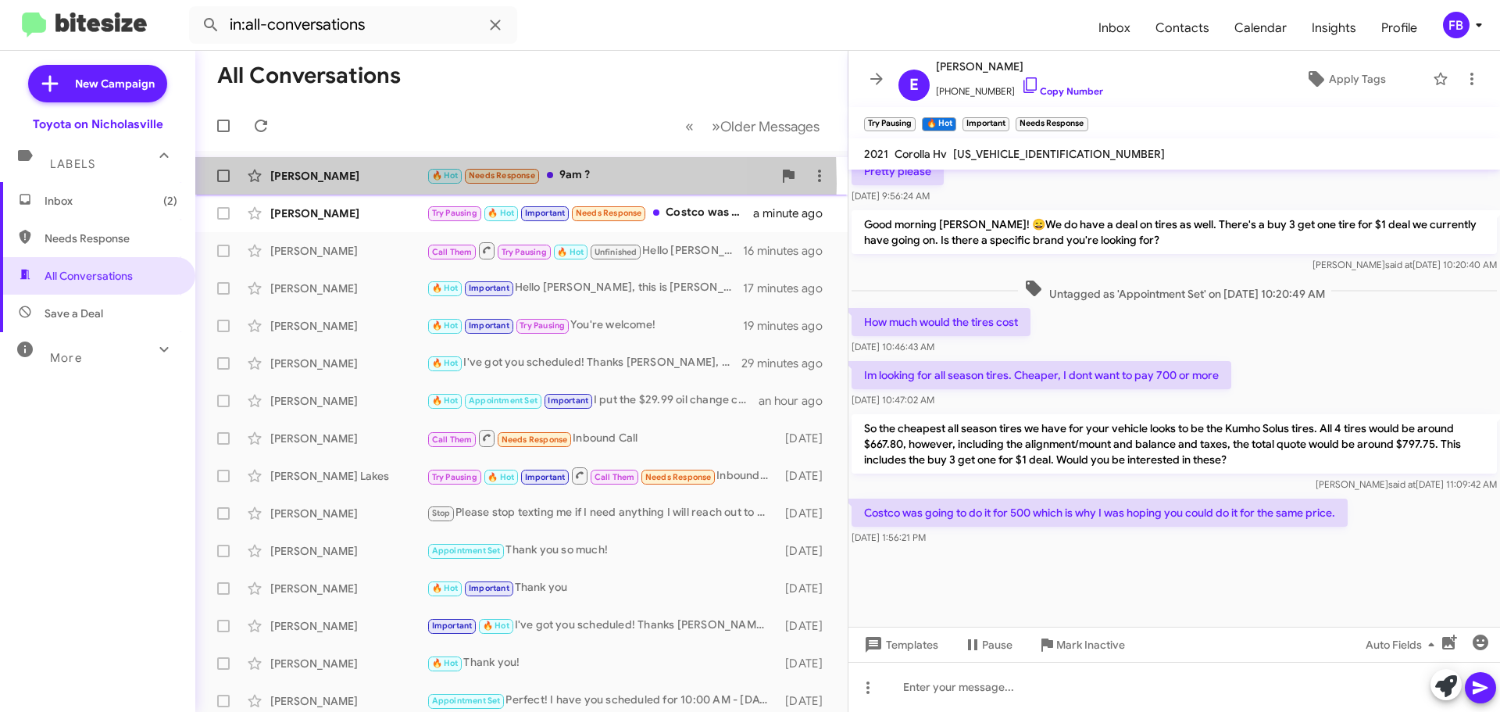
click at [295, 184] on div "[PERSON_NAME] 🔥 Hot Needs Response 9am ? a few seconds ago" at bounding box center [521, 175] width 627 height 31
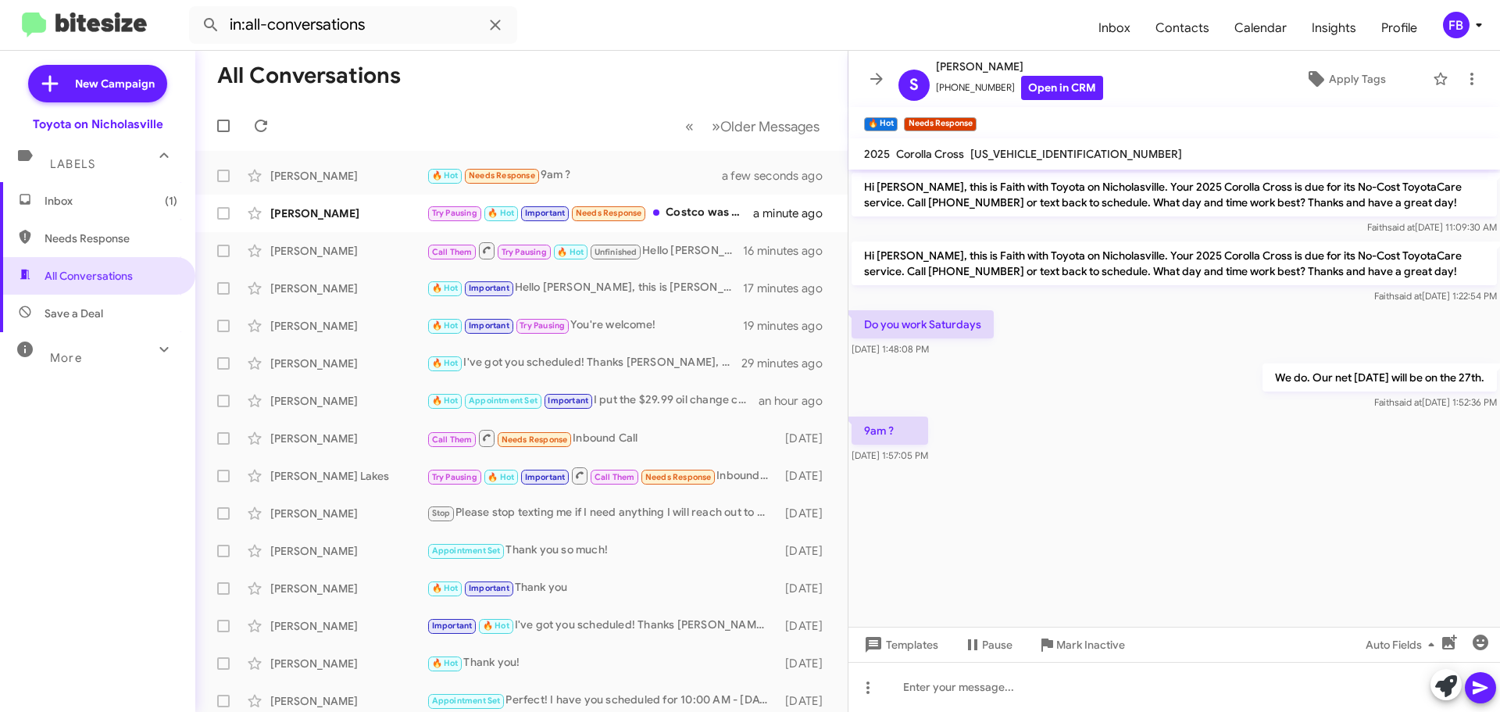
click at [1033, 152] on span "[US_VEHICLE_IDENTIFICATION_NUMBER]" at bounding box center [1076, 154] width 212 height 14
copy span "[US_VEHICLE_IDENTIFICATION_NUMBER]"
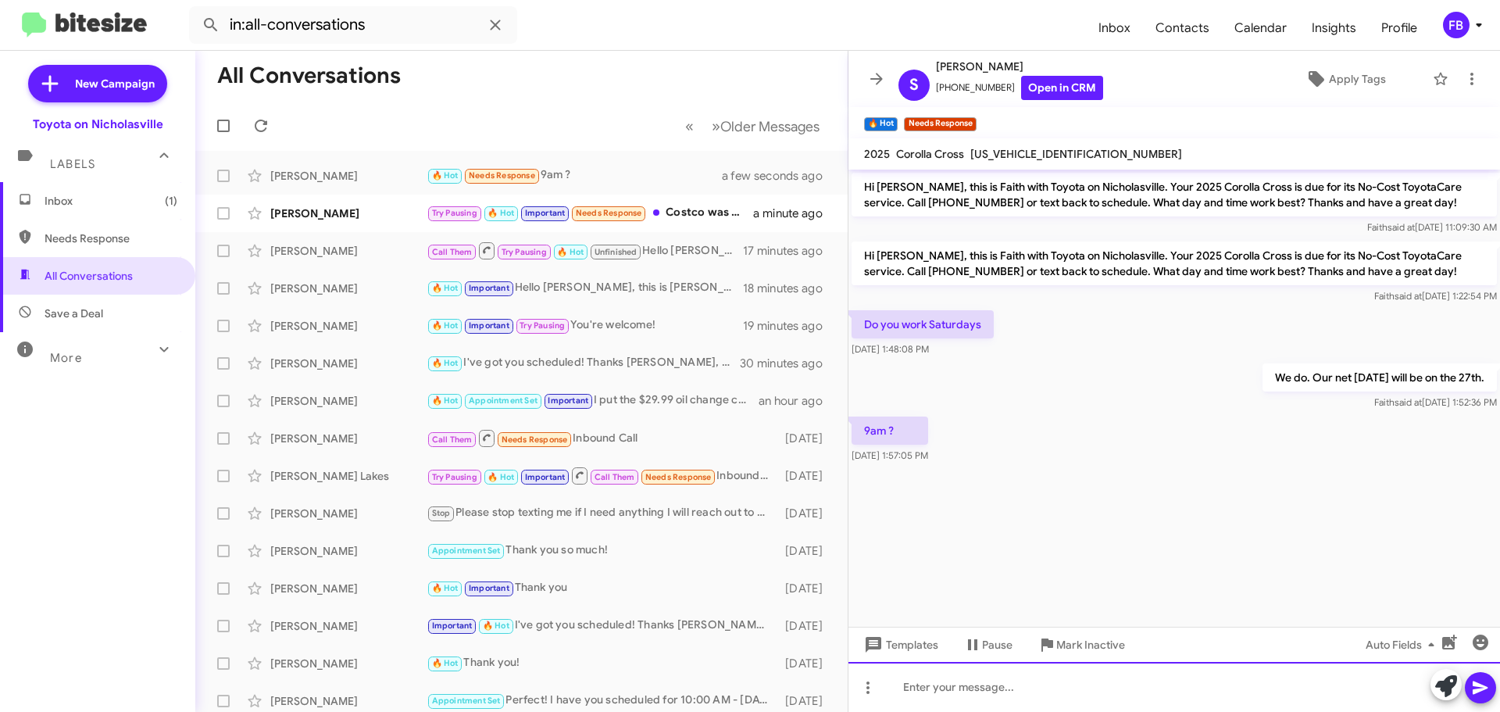
drag, startPoint x: 941, startPoint y: 680, endPoint x: 892, endPoint y: 588, distance: 103.8
click at [923, 653] on div "Hi [PERSON_NAME], this is Faith with Toyota on Nicholasville. Your 2025 Corolla…" at bounding box center [1174, 441] width 652 height 542
